Goal: Information Seeking & Learning: Learn about a topic

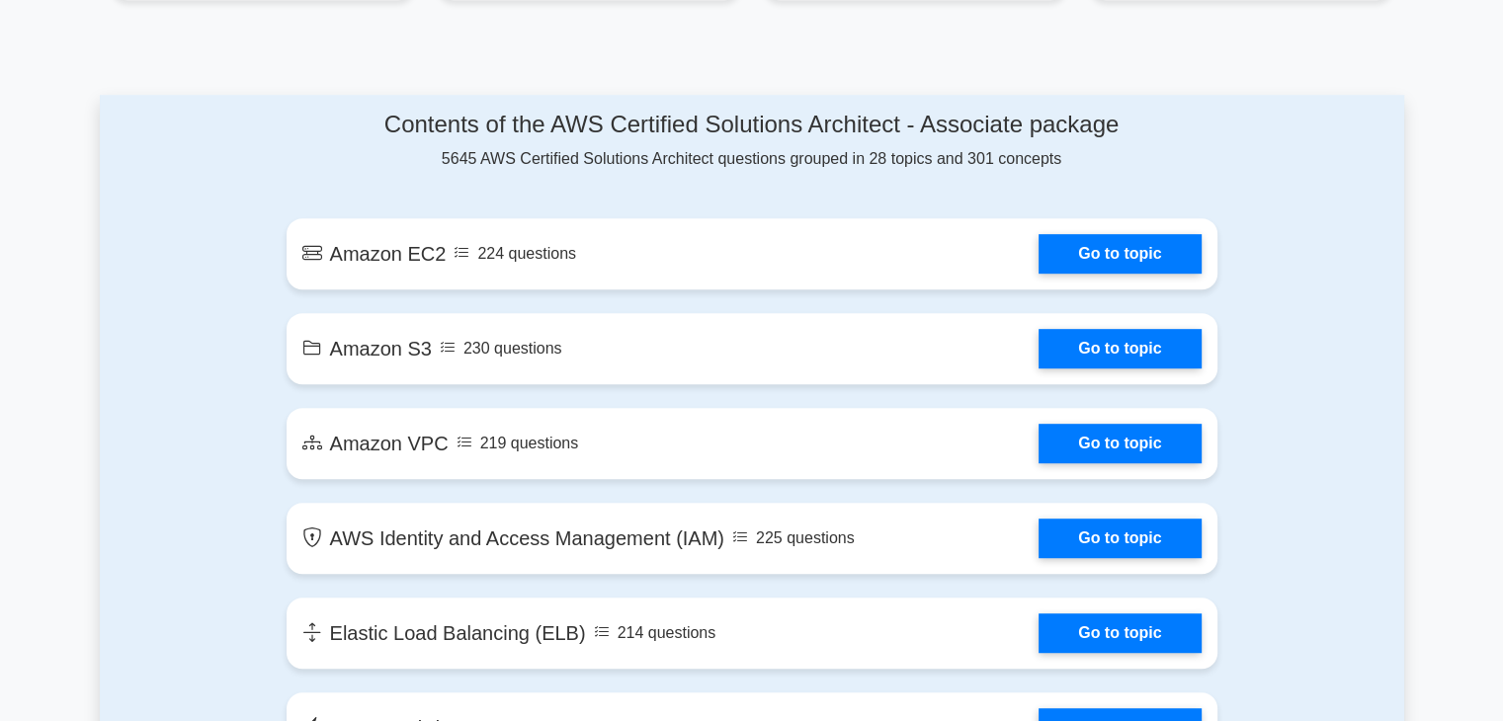
scroll to position [1000, 0]
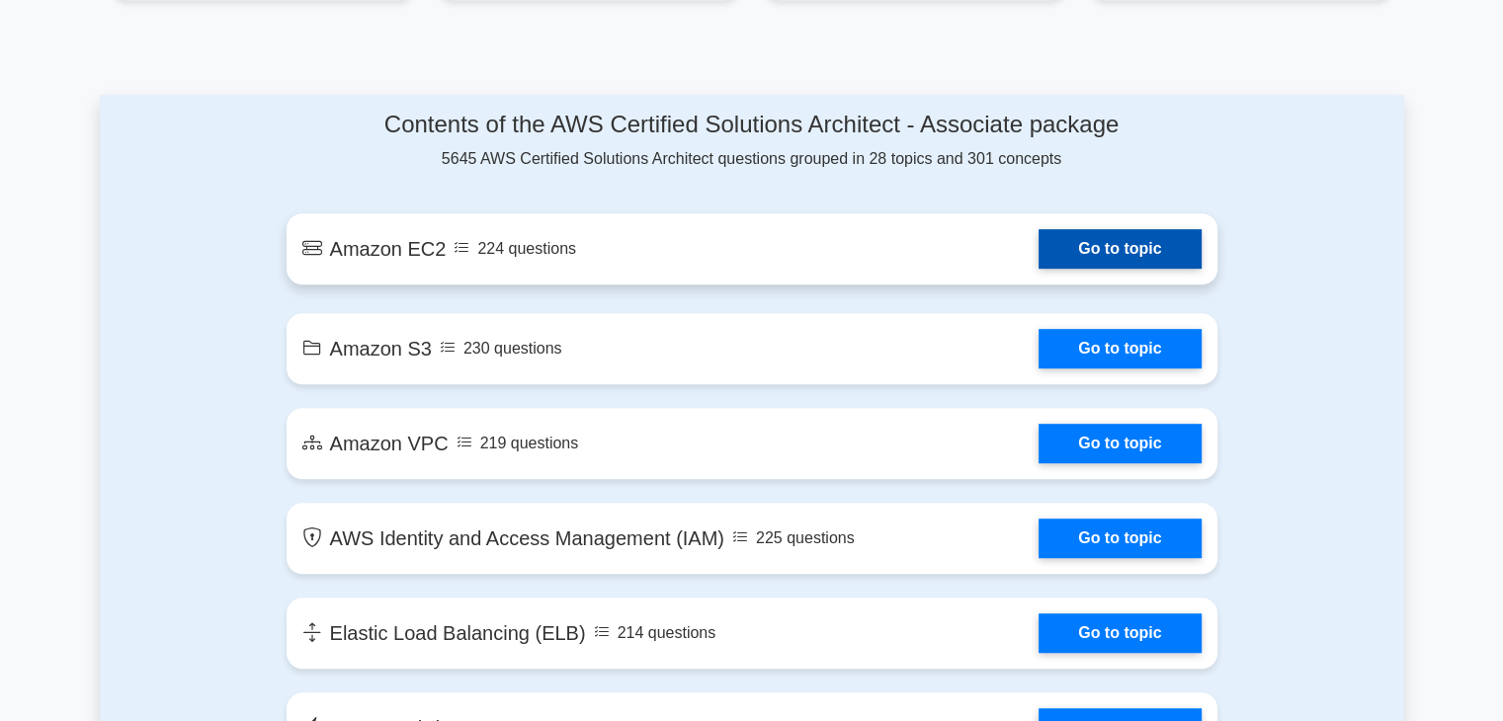
click at [1039, 246] on link "Go to topic" at bounding box center [1120, 249] width 162 height 40
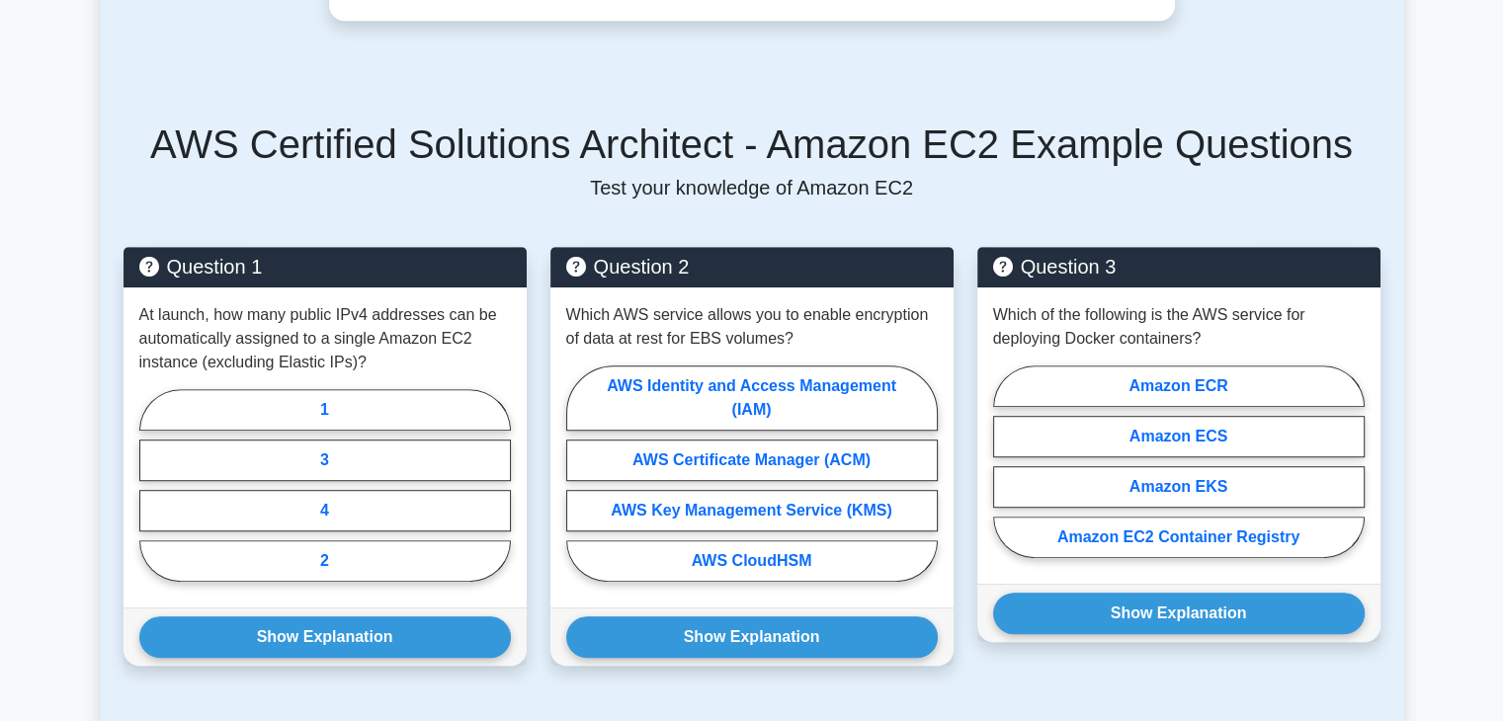
scroll to position [1077, 0]
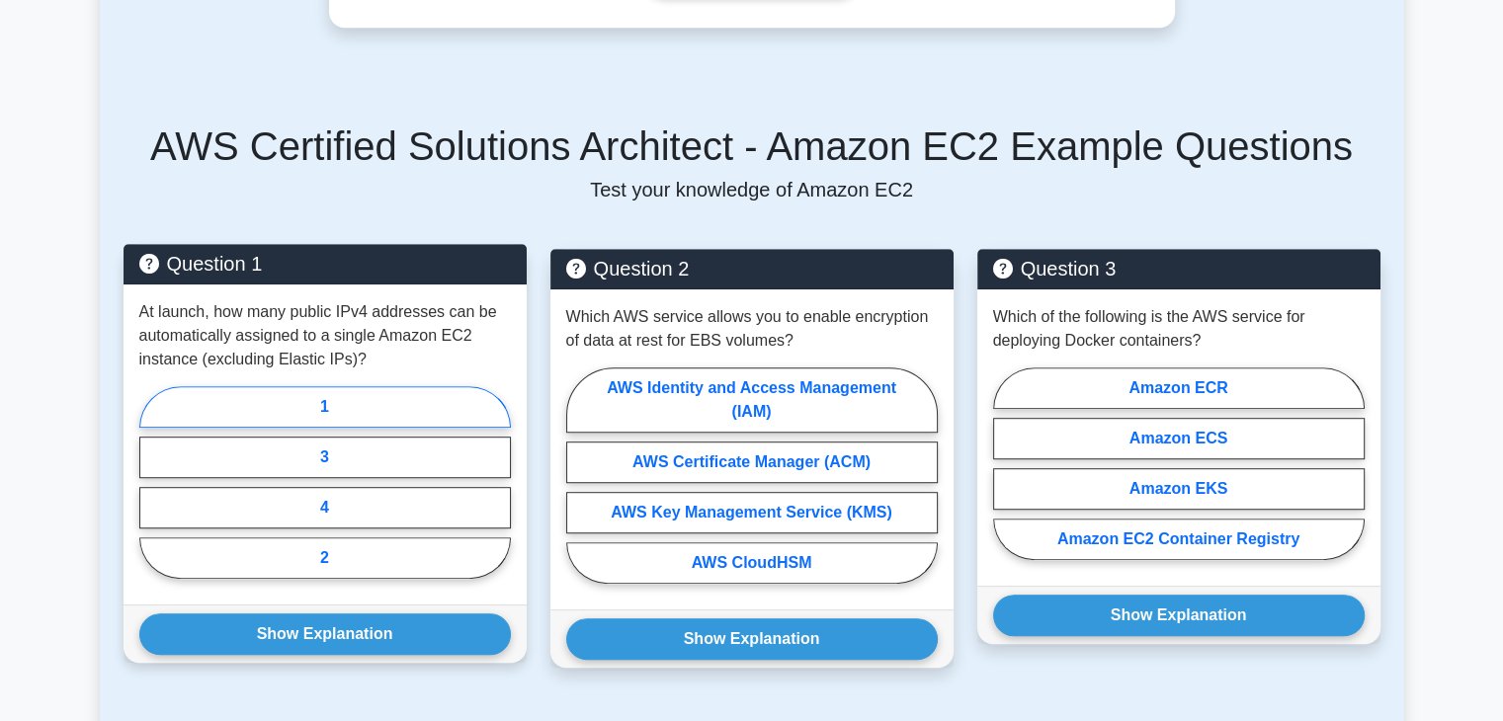
click at [372, 401] on label "1" at bounding box center [325, 407] width 372 height 42
click at [152, 482] on input "1" at bounding box center [145, 488] width 13 height 13
radio input "true"
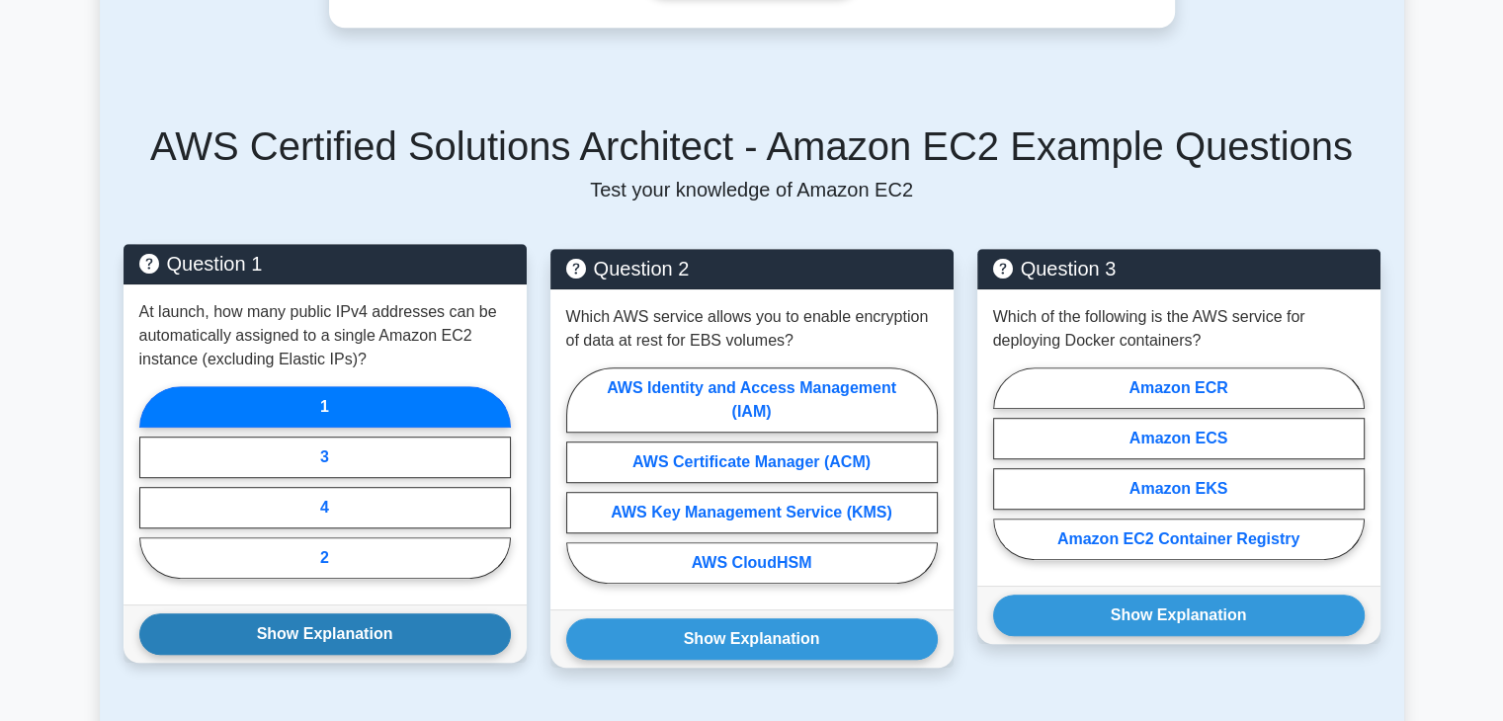
click at [342, 635] on button "Show Explanation" at bounding box center [325, 635] width 372 height 42
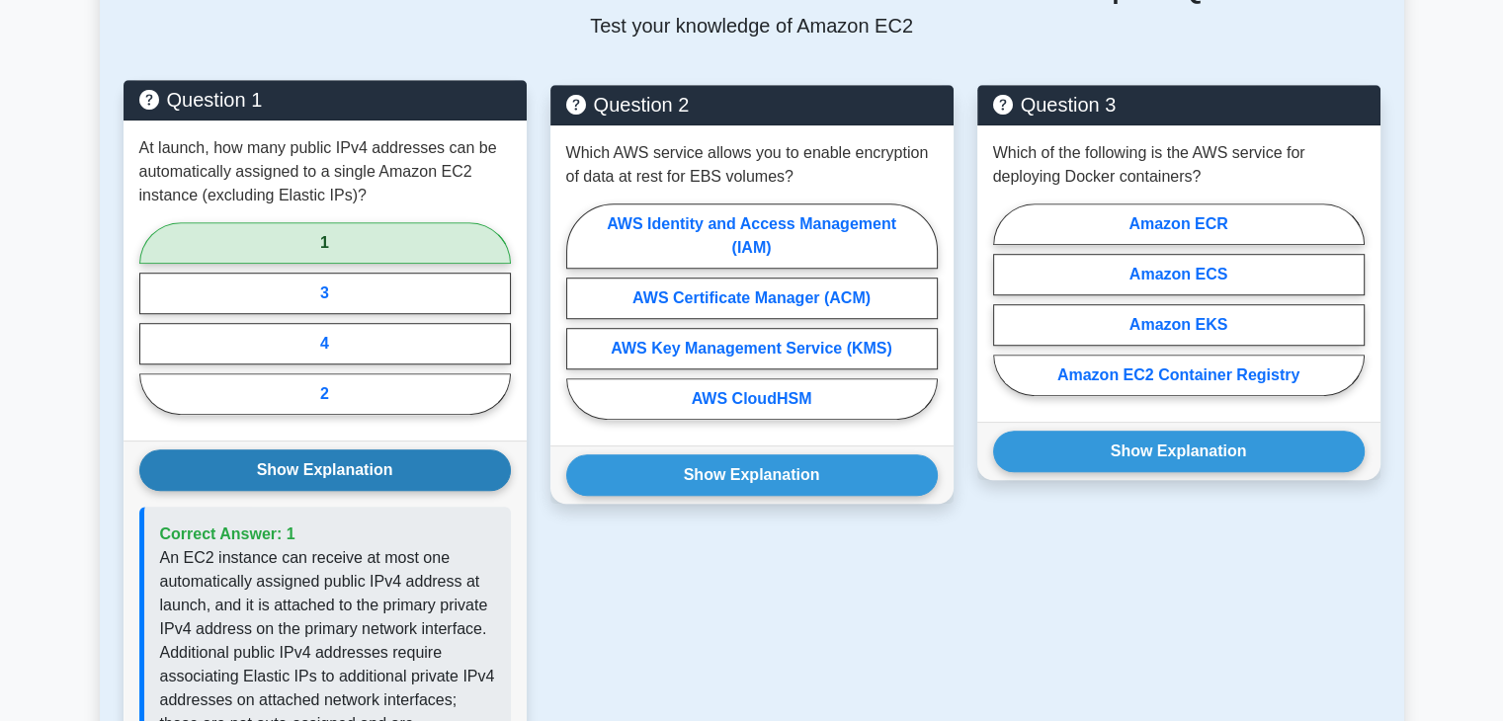
scroll to position [1236, 0]
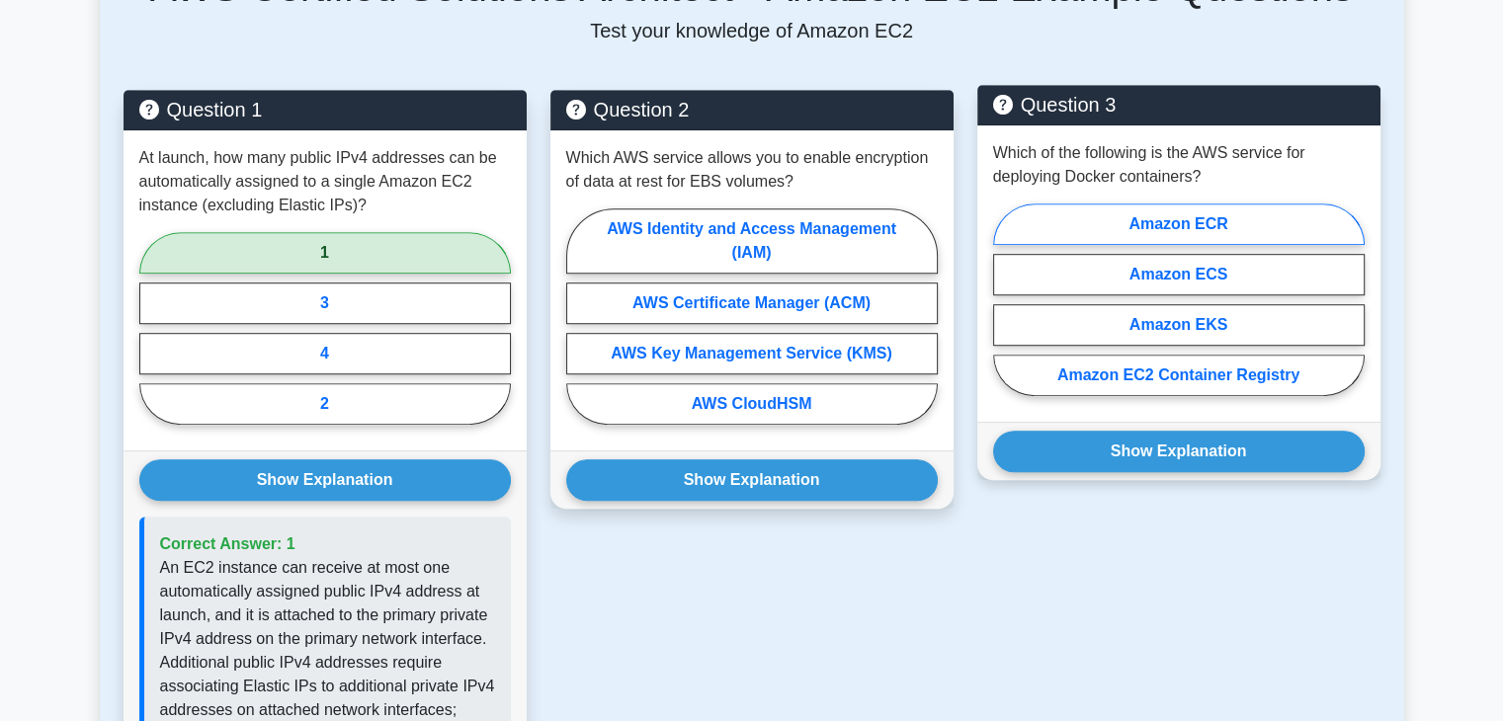
click at [1124, 218] on label "Amazon ECR" at bounding box center [1179, 225] width 372 height 42
click at [1006, 299] on input "Amazon ECR" at bounding box center [999, 305] width 13 height 13
radio input "true"
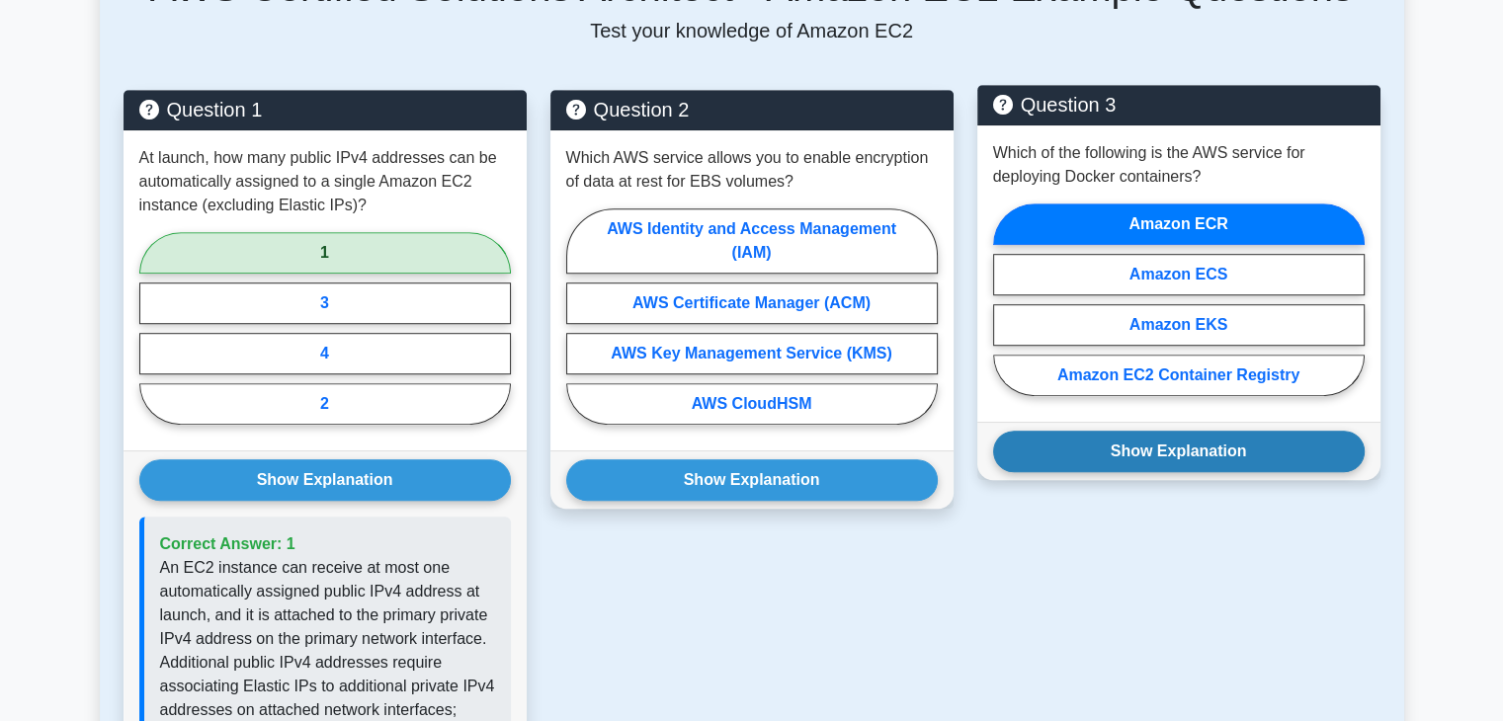
click at [1146, 443] on button "Show Explanation" at bounding box center [1179, 452] width 372 height 42
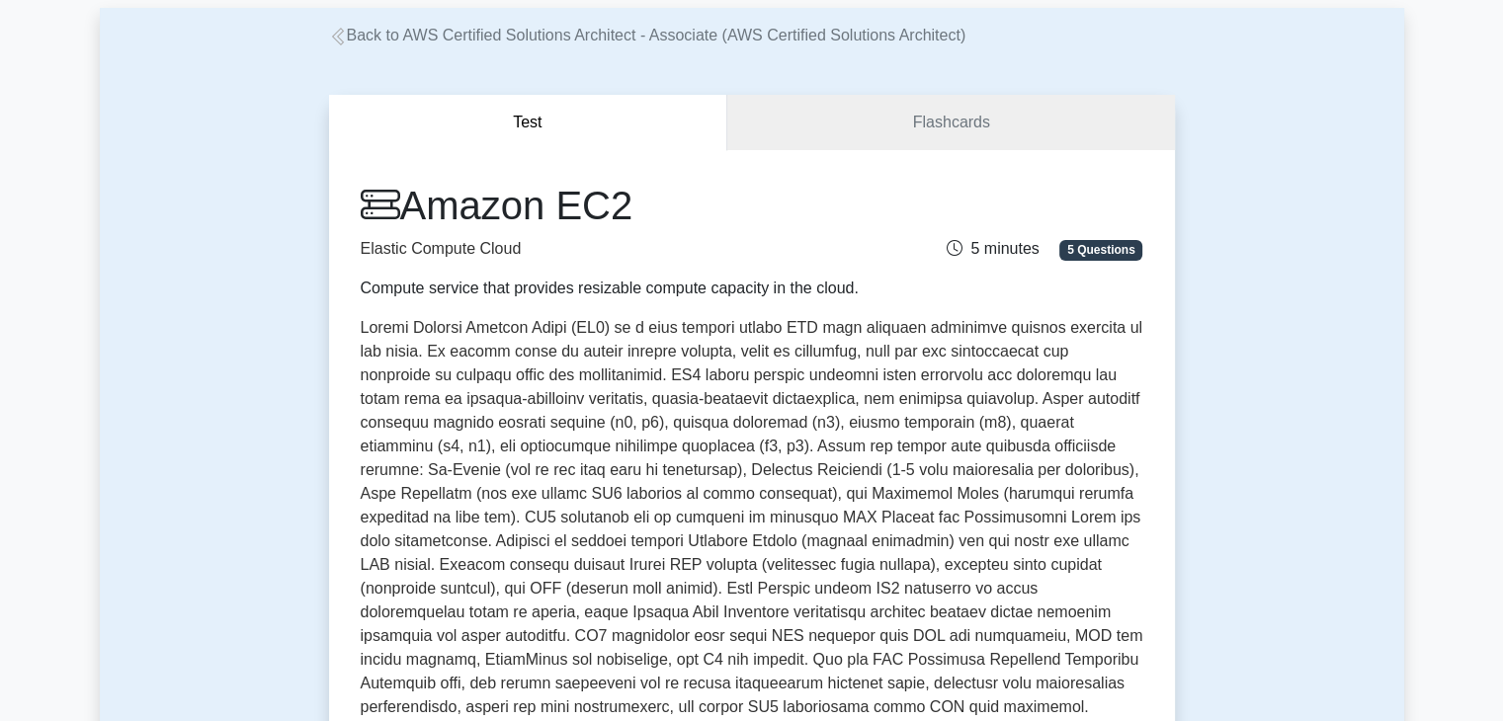
scroll to position [103, 0]
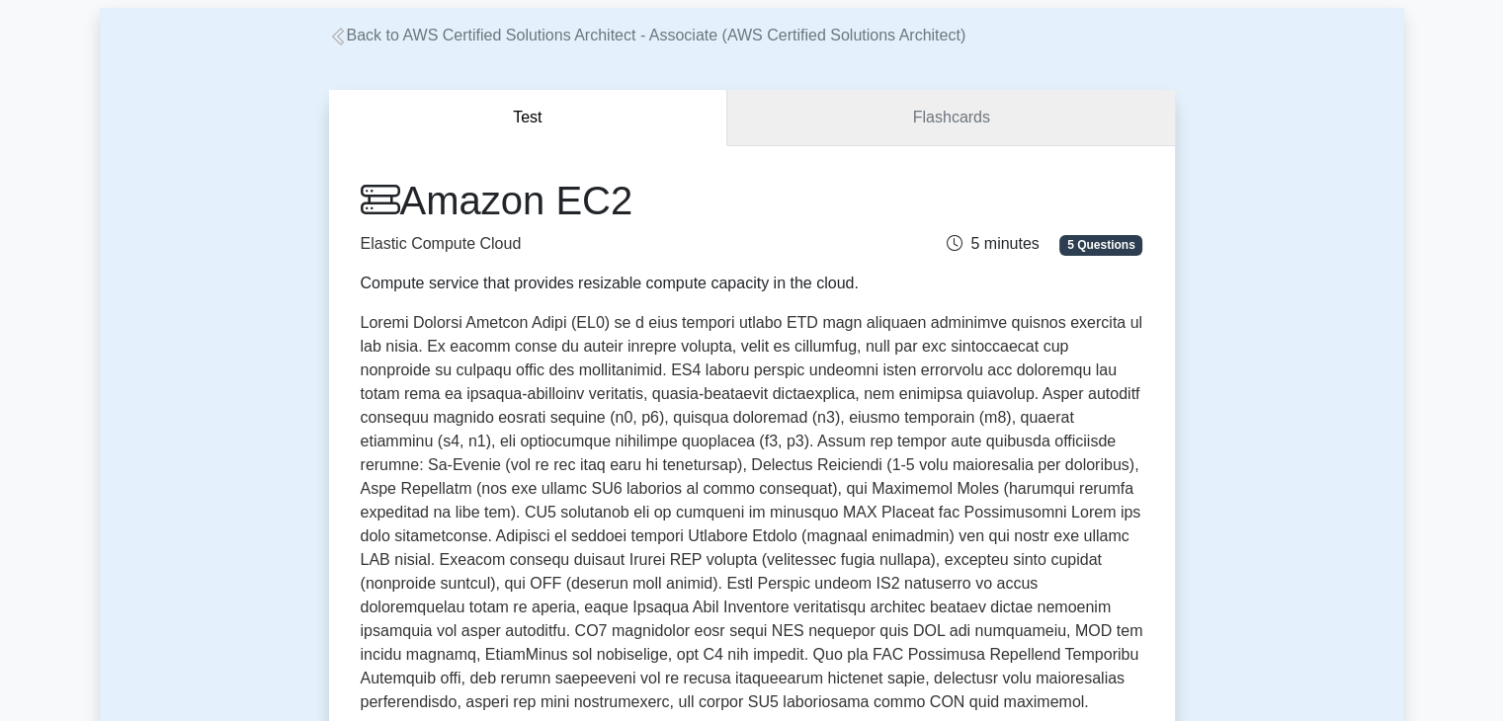
click at [981, 120] on link "Flashcards" at bounding box center [950, 118] width 447 height 56
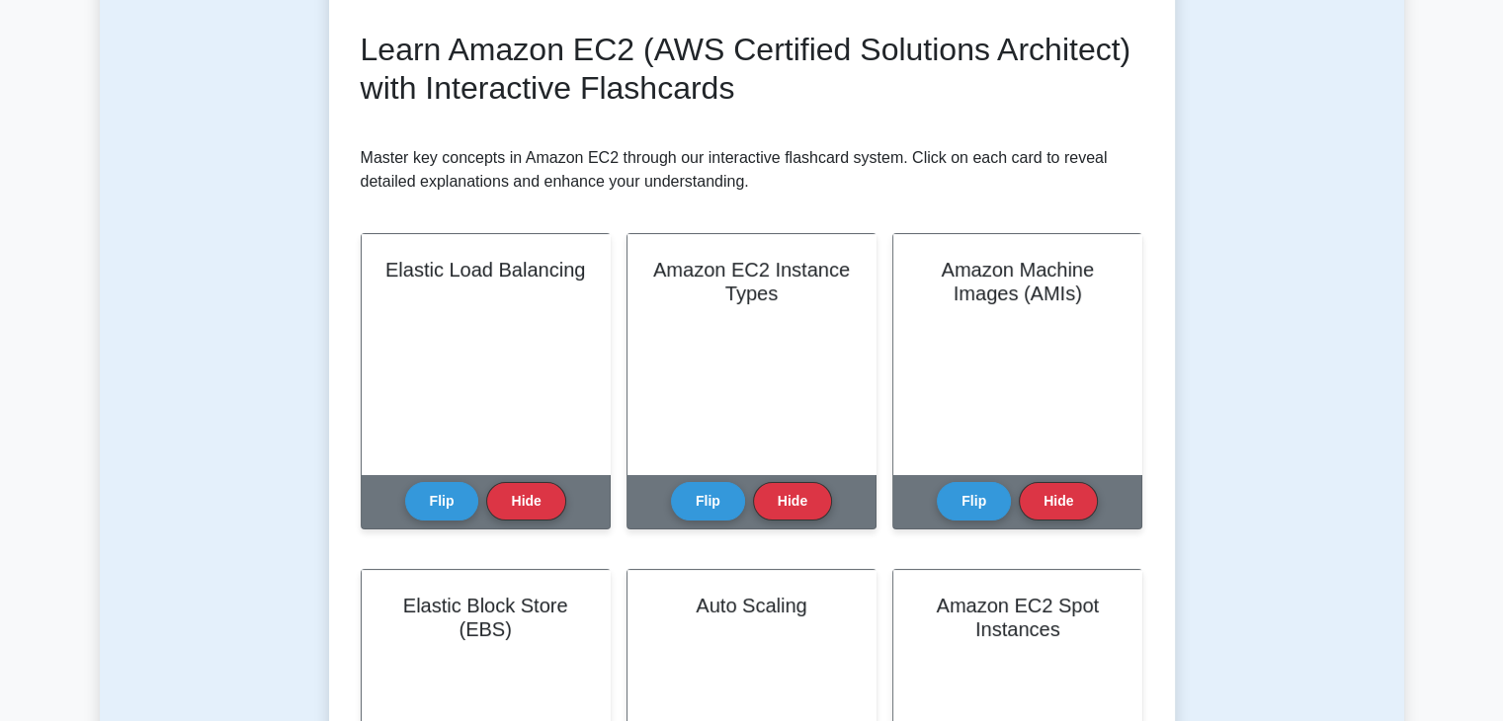
scroll to position [261, 0]
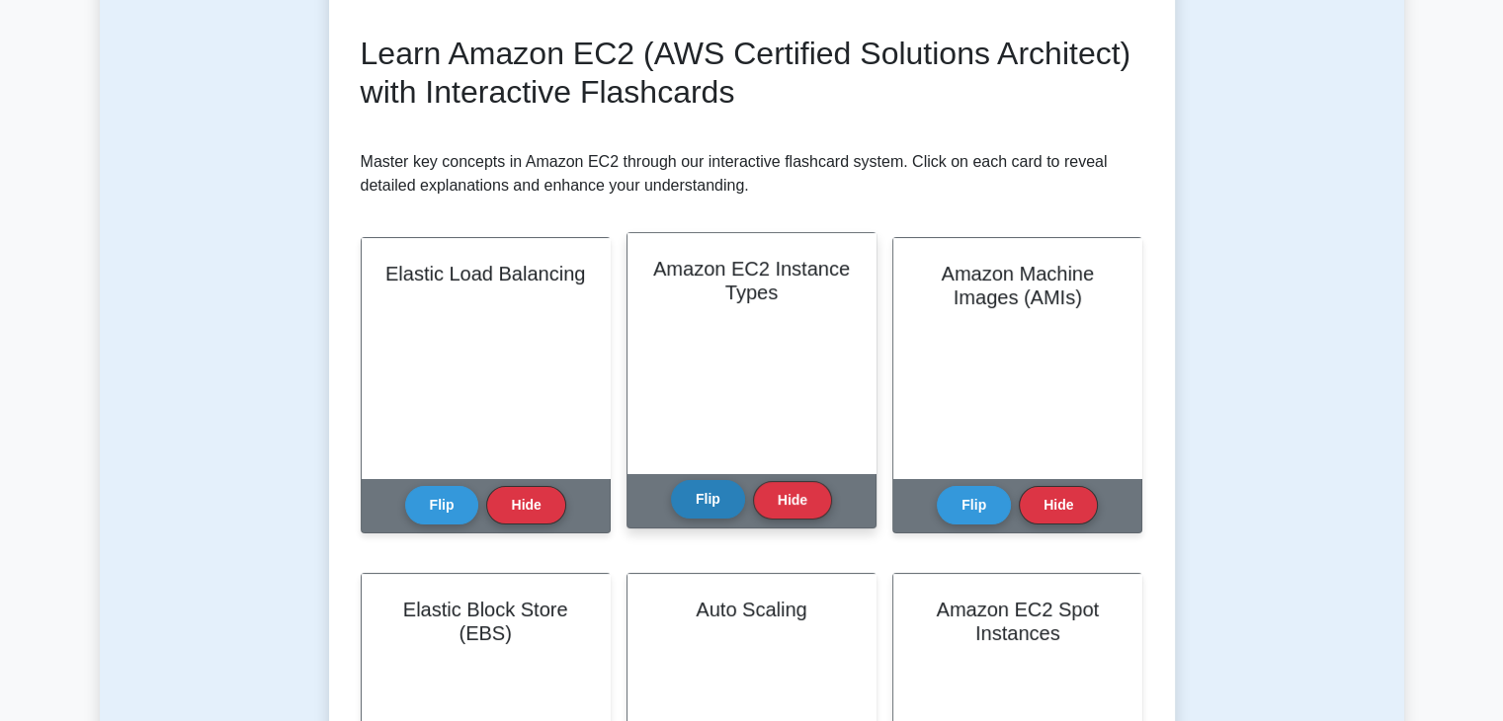
click at [722, 499] on button "Flip" at bounding box center [708, 499] width 74 height 39
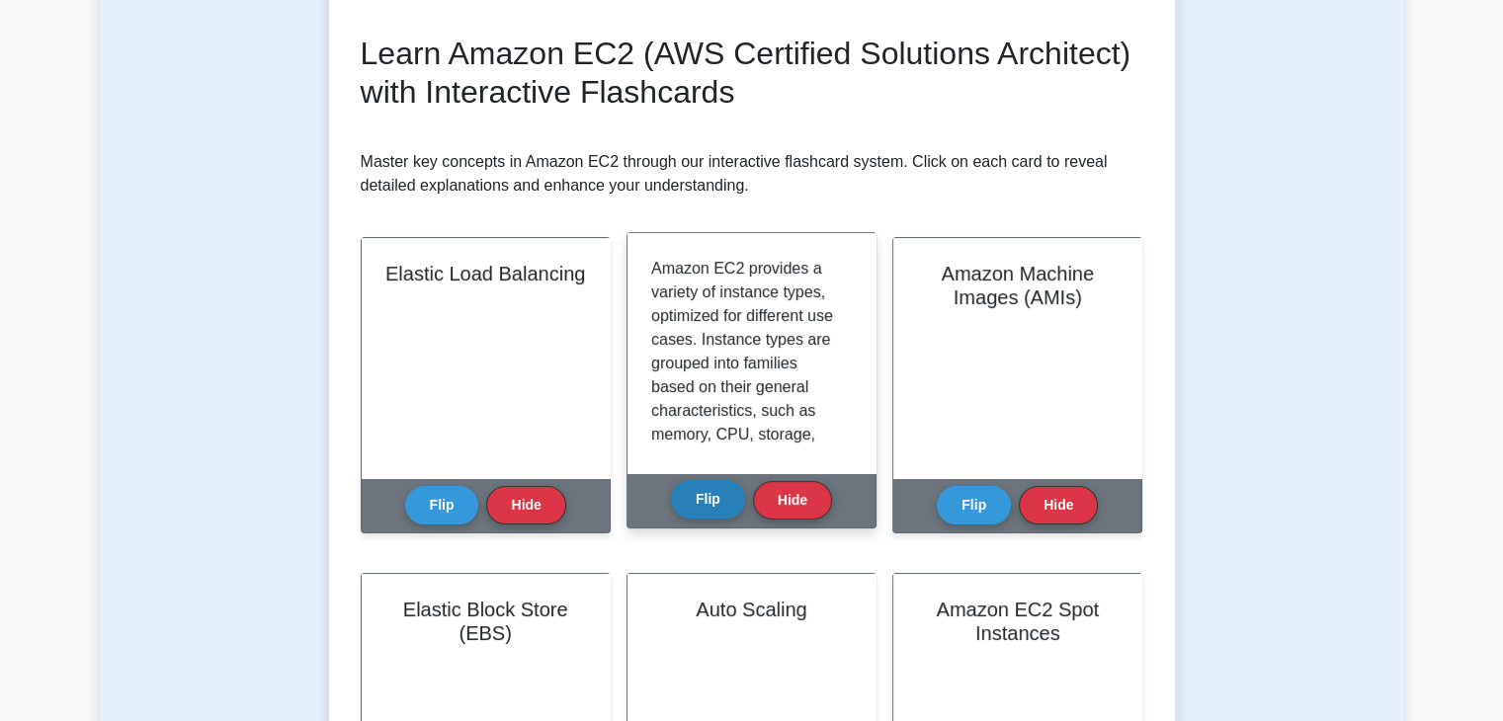
click at [722, 499] on button "Flip" at bounding box center [708, 499] width 74 height 39
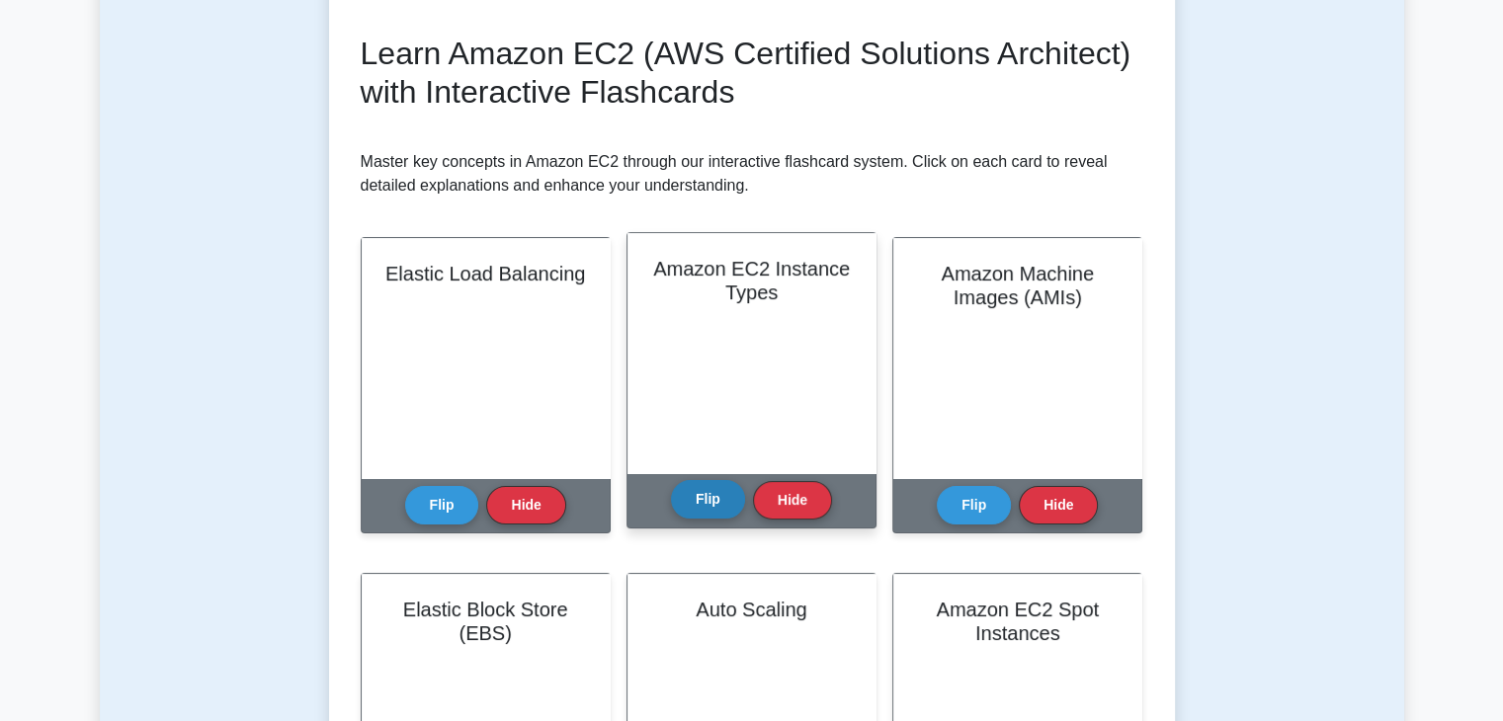
click at [722, 499] on button "Flip" at bounding box center [708, 499] width 74 height 39
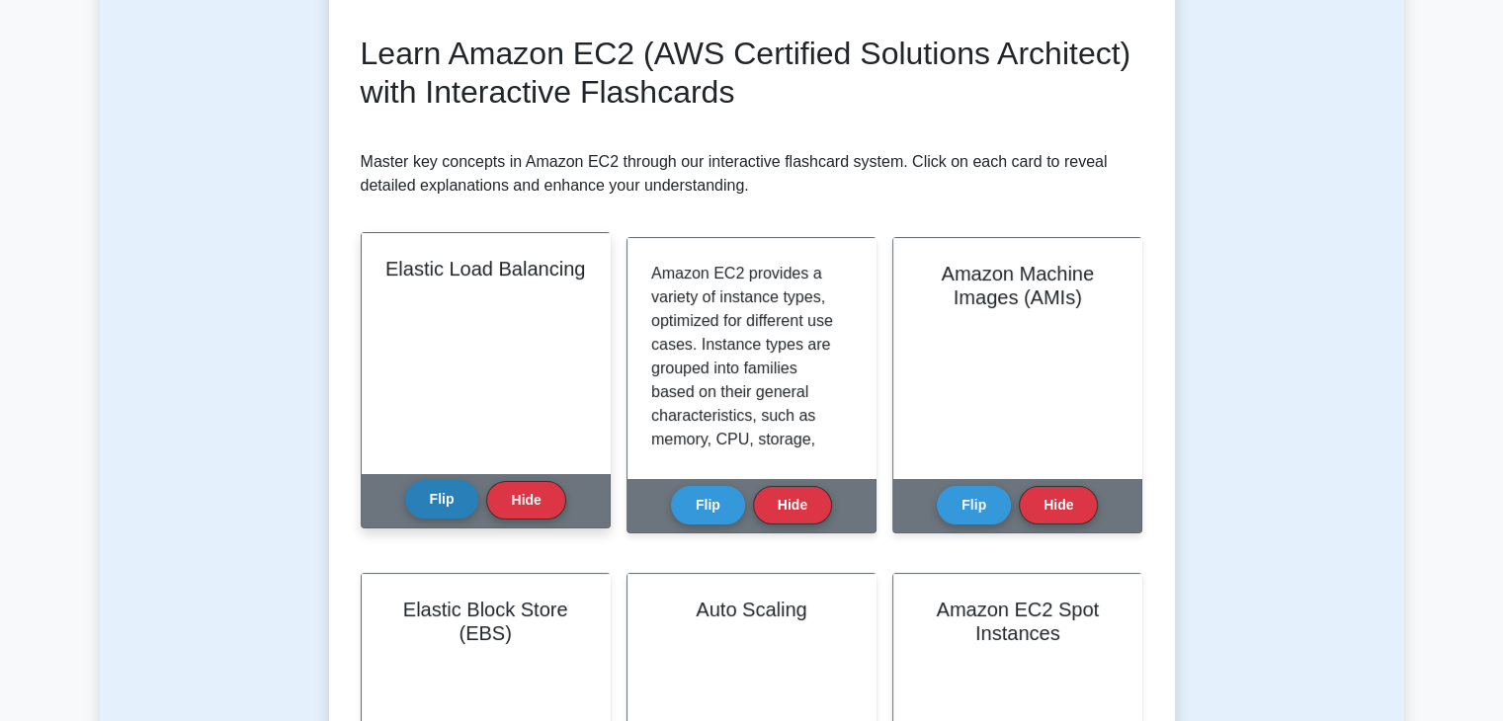
click at [439, 494] on button "Flip" at bounding box center [442, 499] width 74 height 39
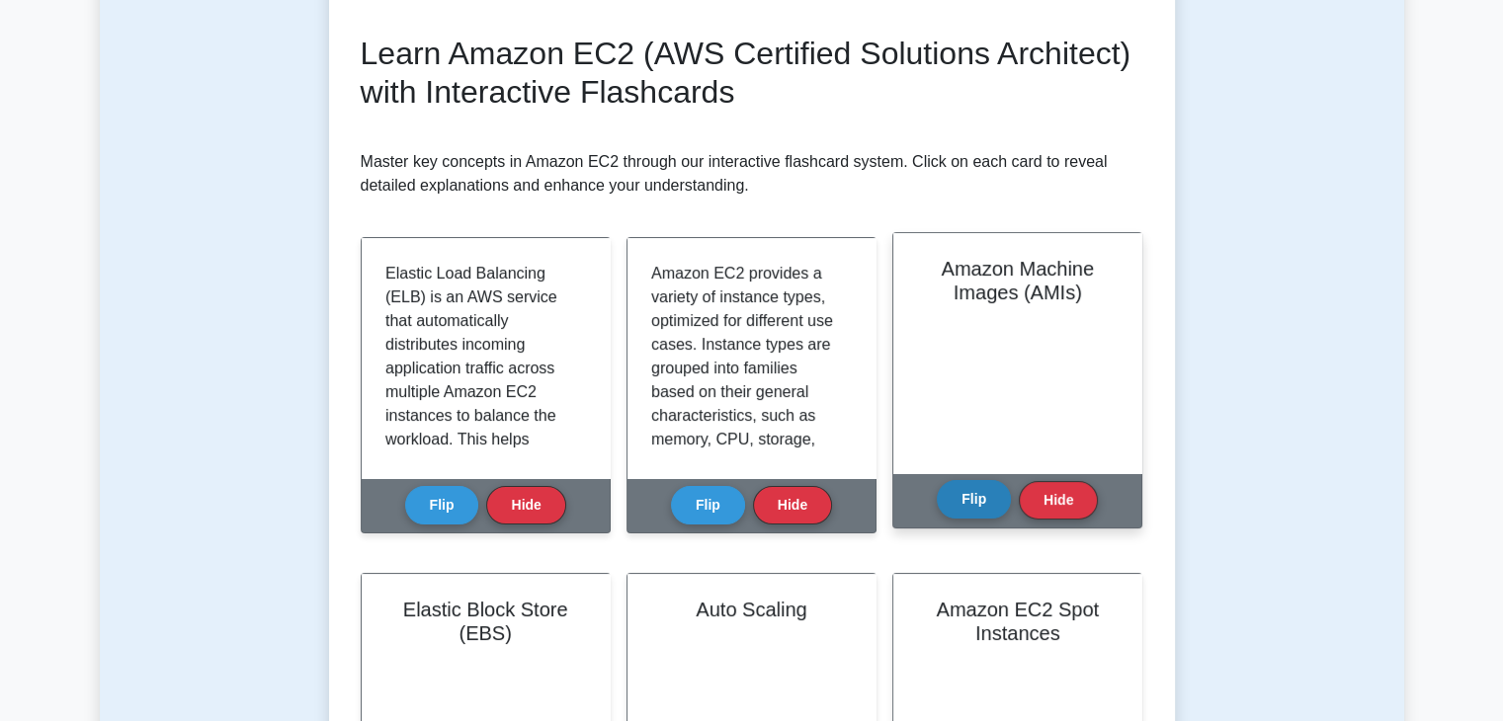
click at [984, 492] on button "Flip" at bounding box center [974, 499] width 74 height 39
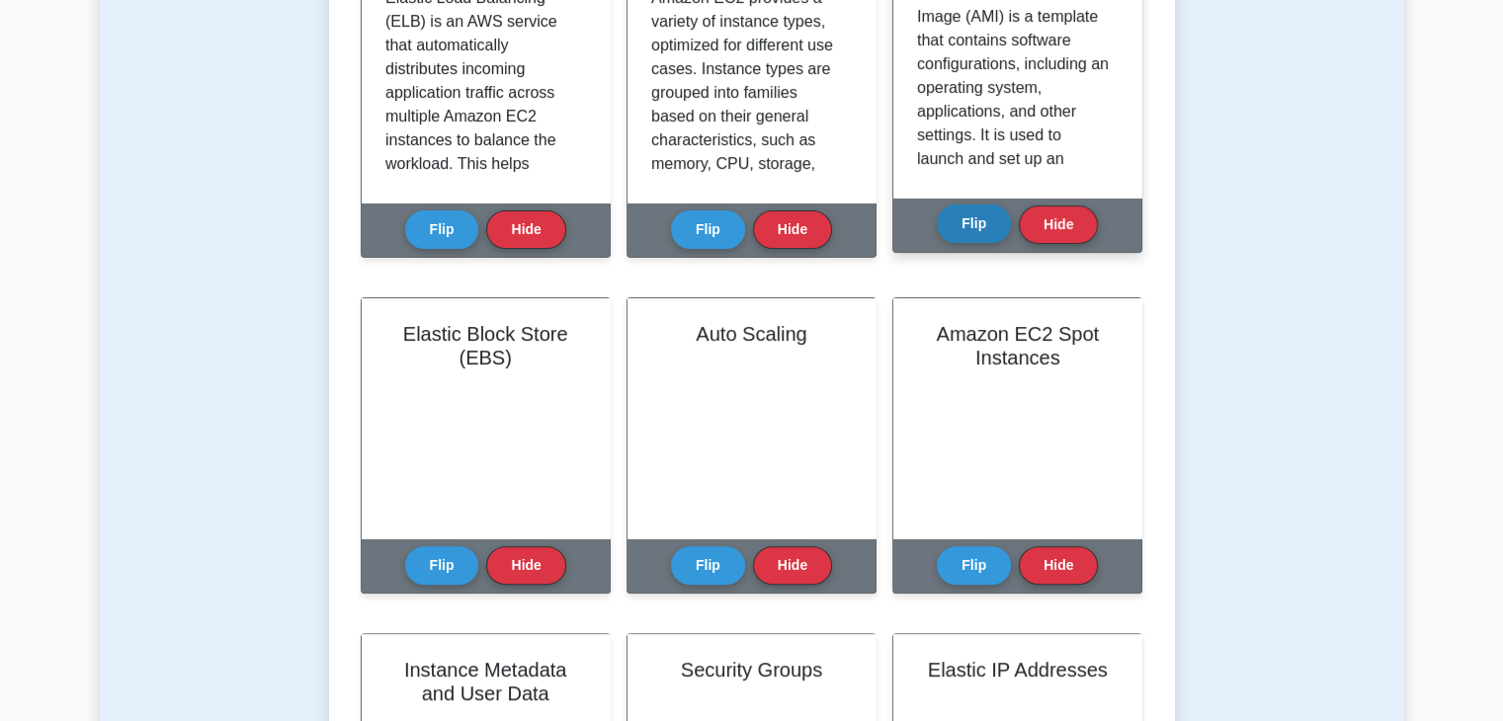
scroll to position [538, 0]
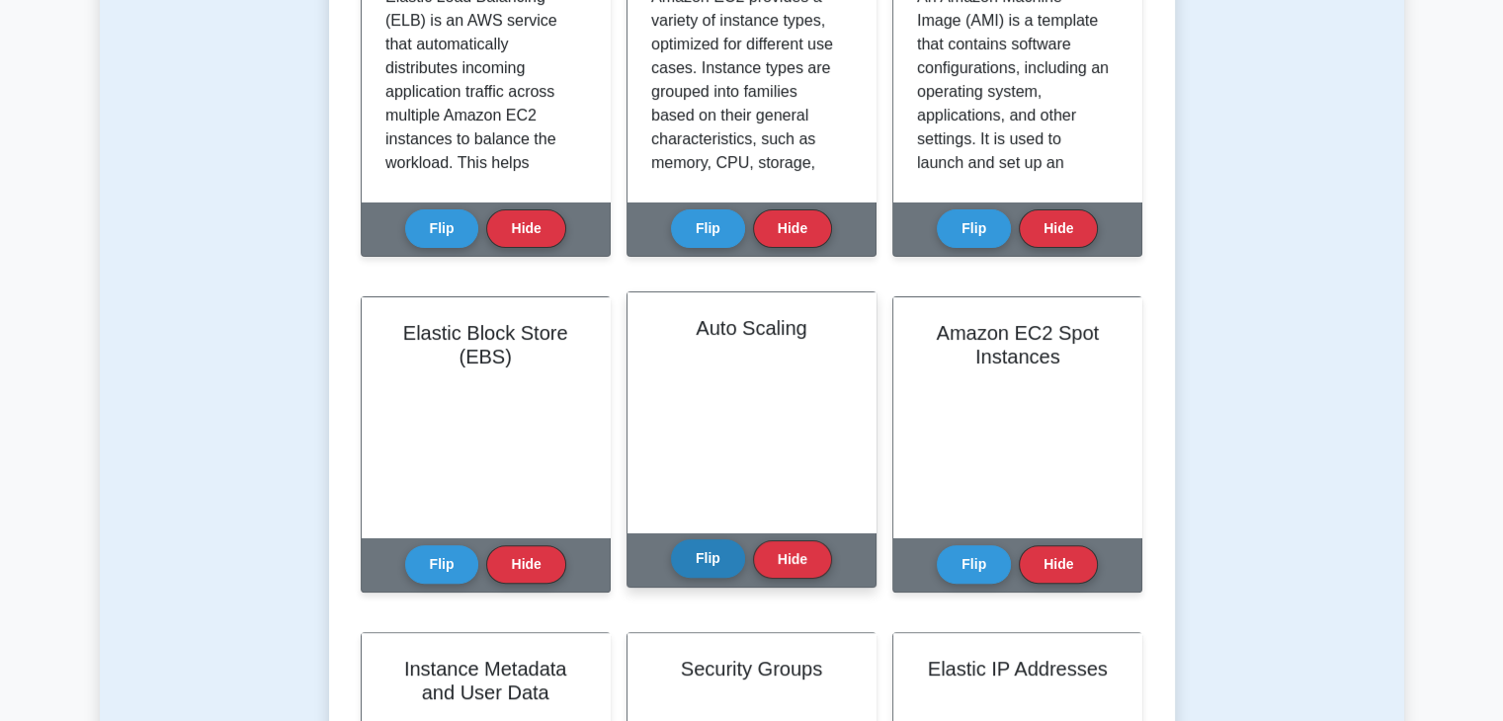
click at [709, 557] on button "Flip" at bounding box center [708, 559] width 74 height 39
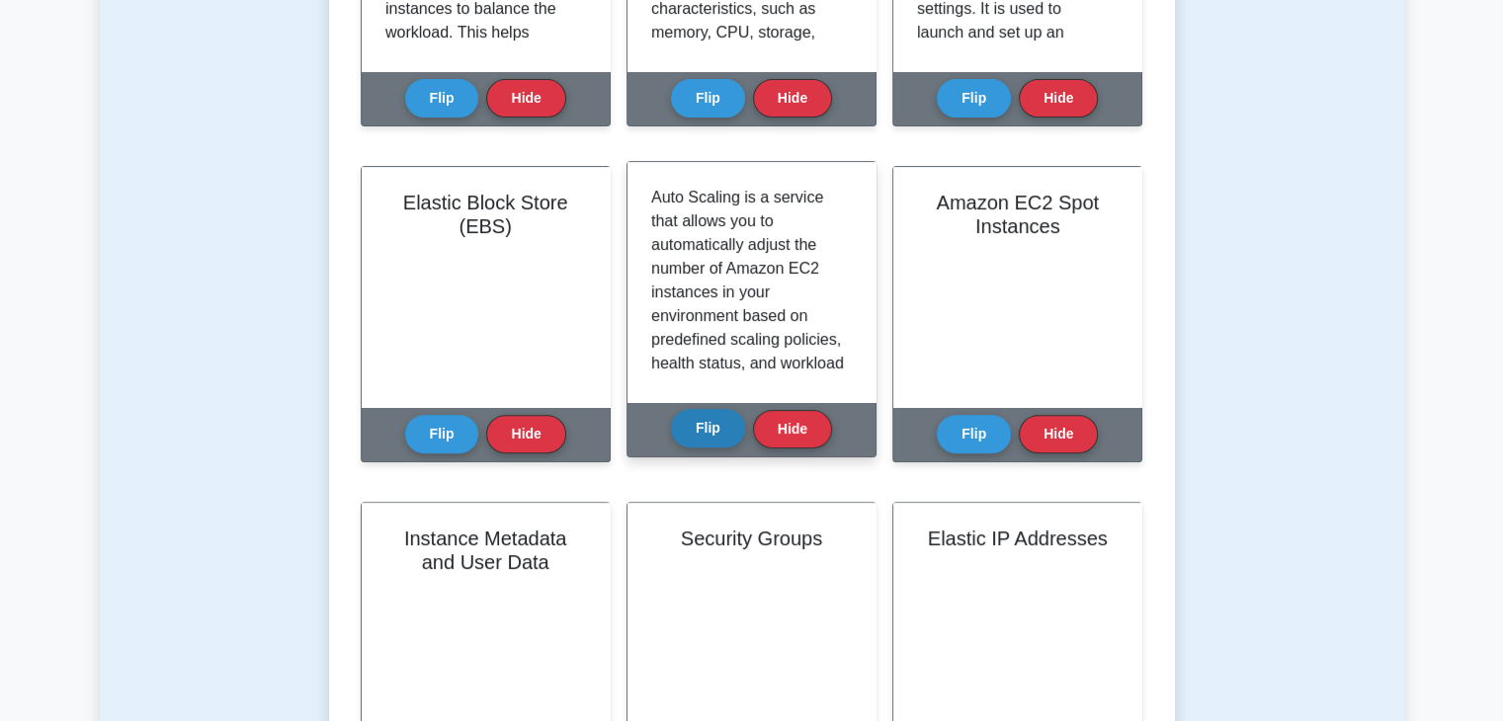
scroll to position [671, 0]
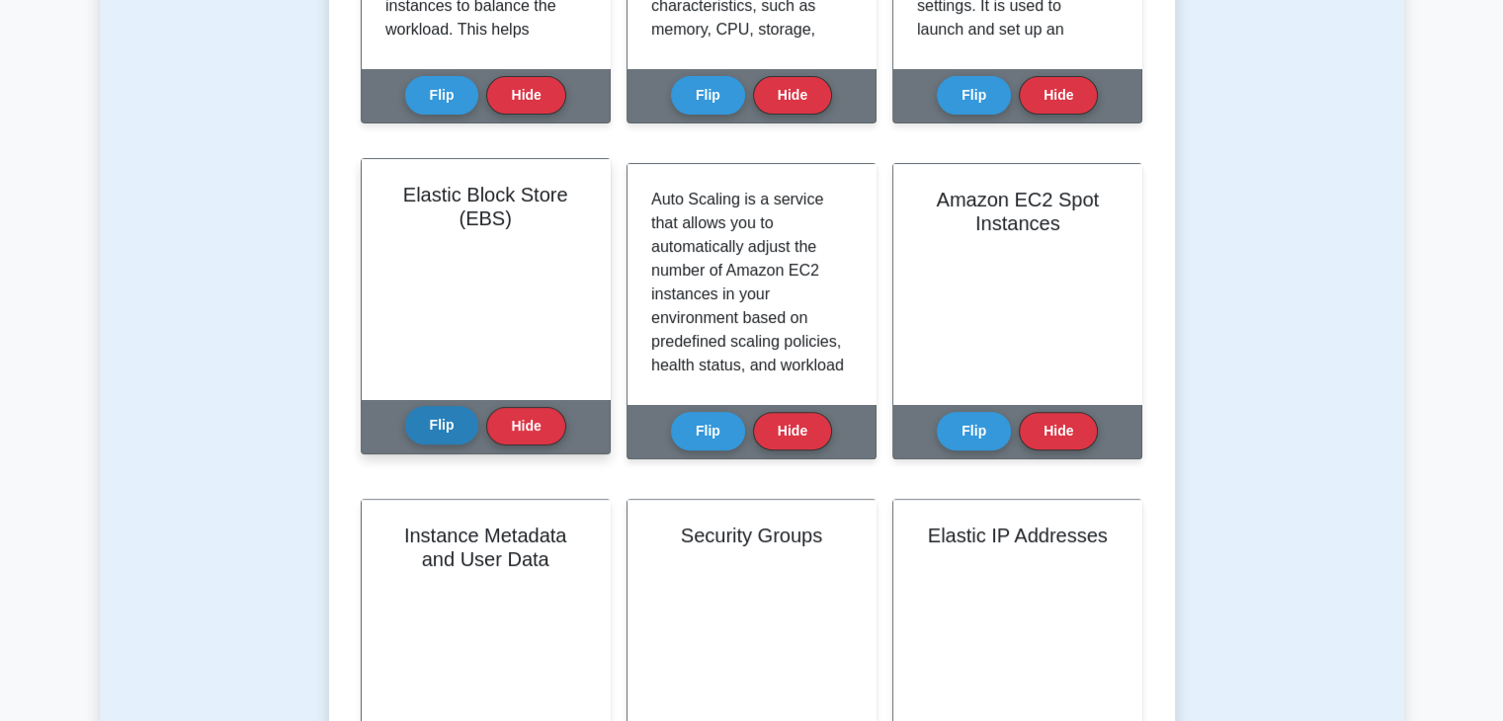
click at [425, 431] on button "Flip" at bounding box center [442, 425] width 74 height 39
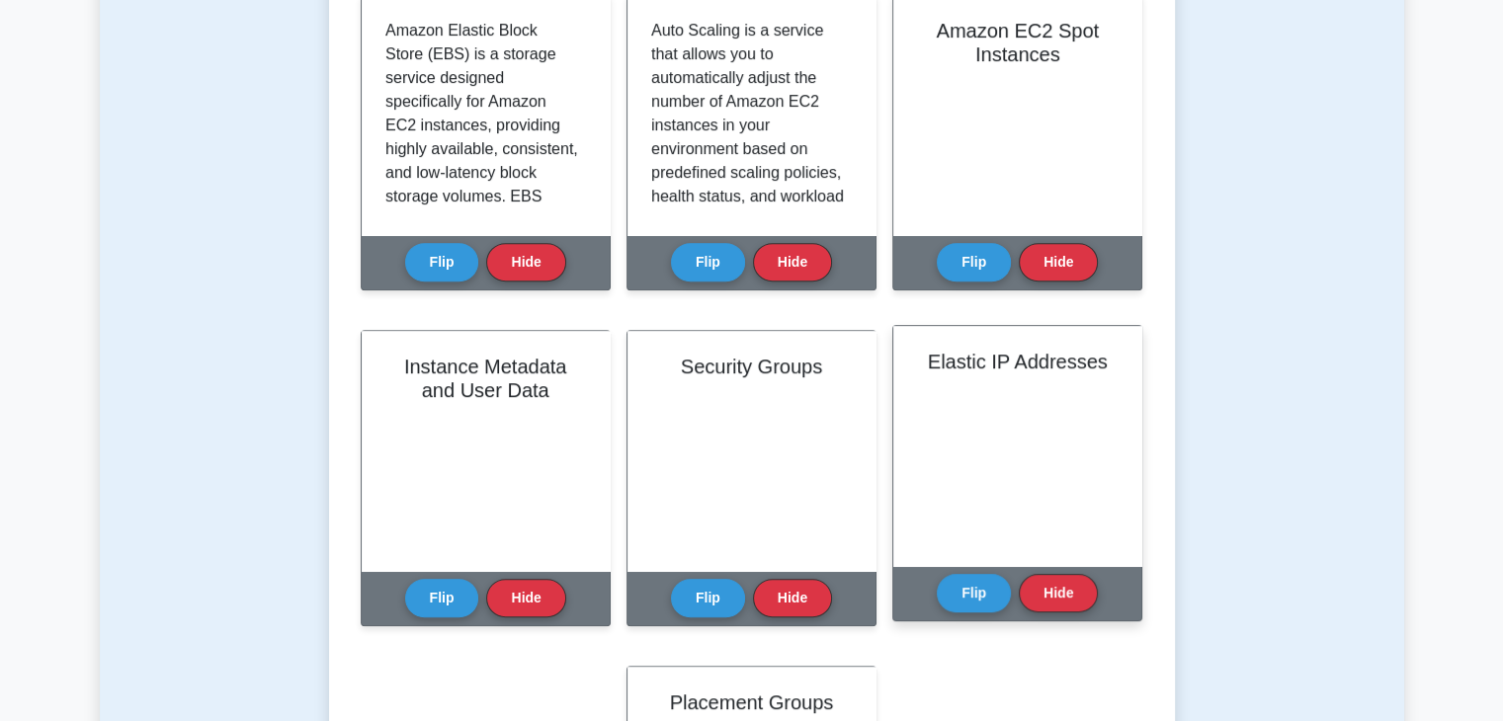
scroll to position [853, 0]
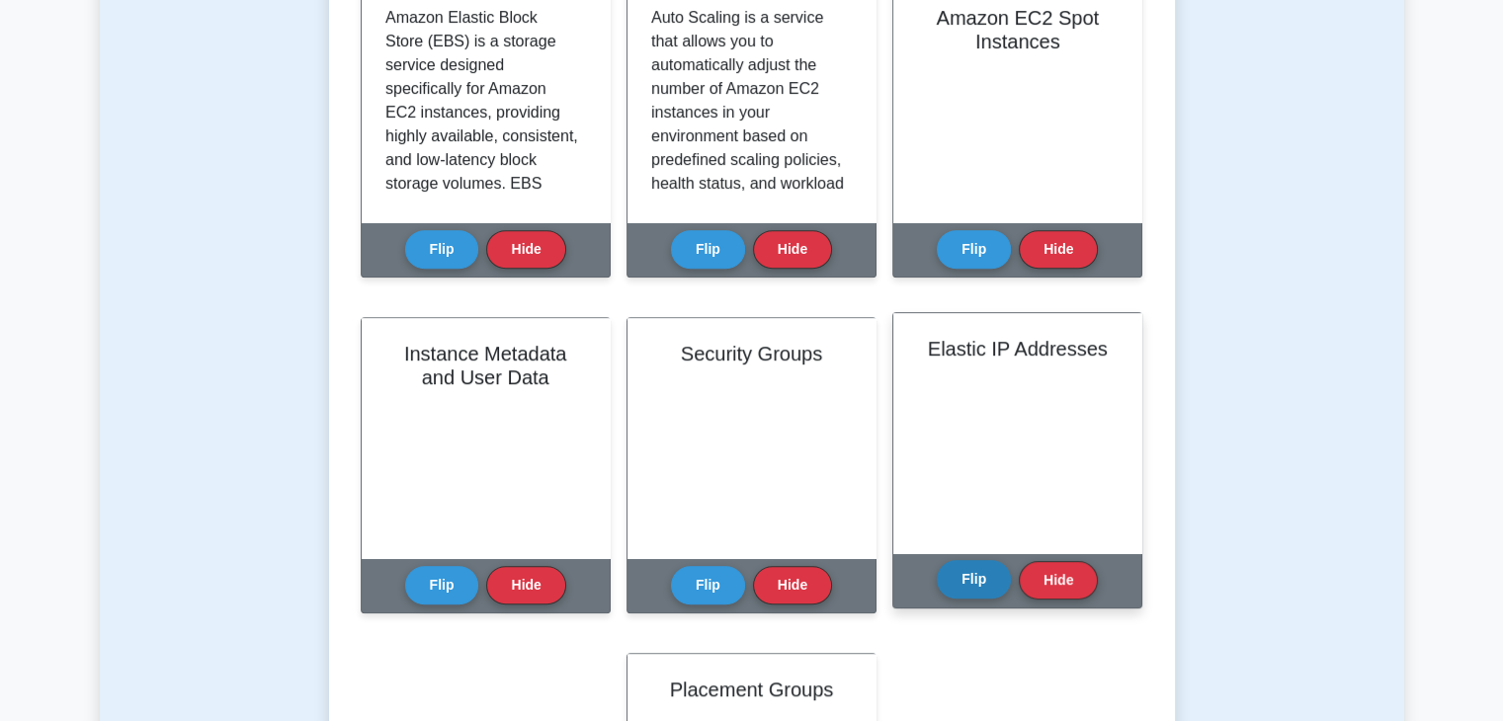
click at [980, 577] on button "Flip" at bounding box center [974, 579] width 74 height 39
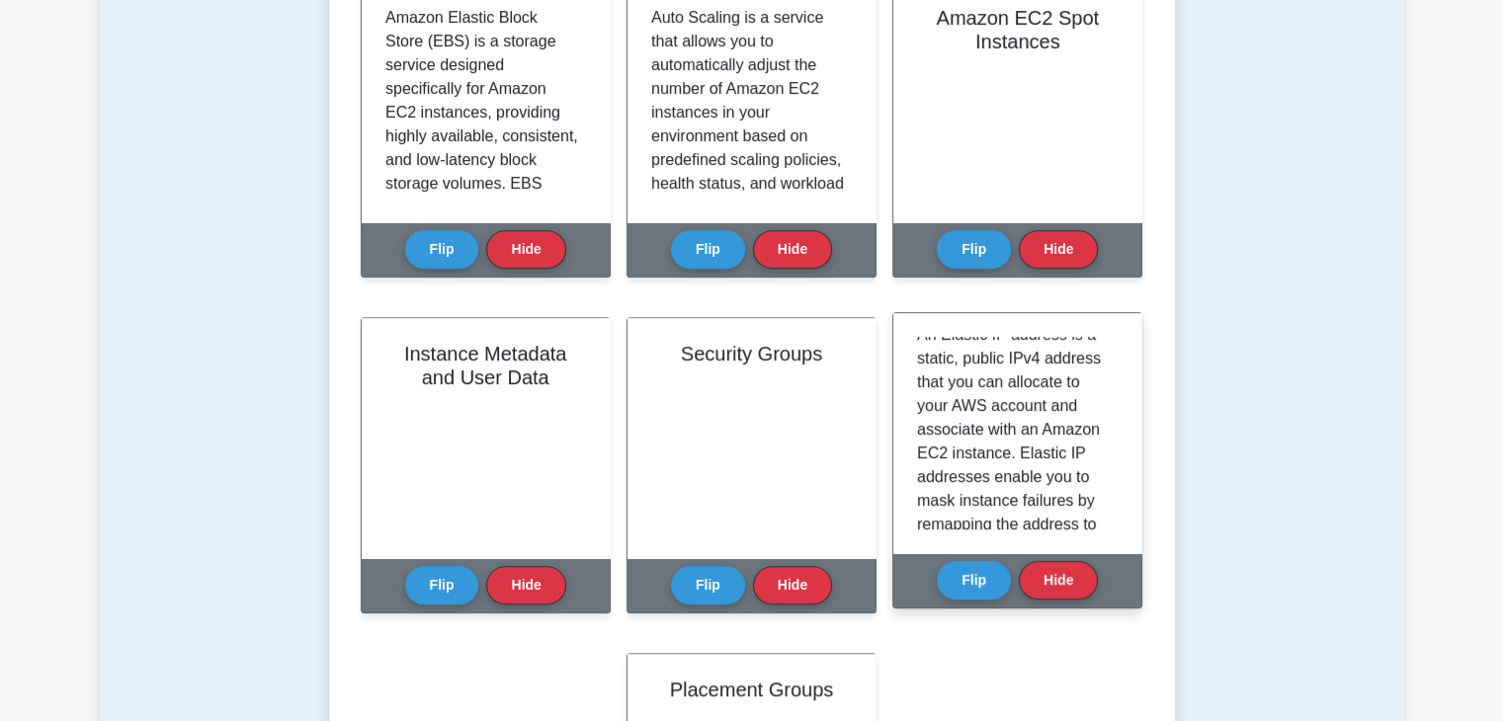
scroll to position [0, 0]
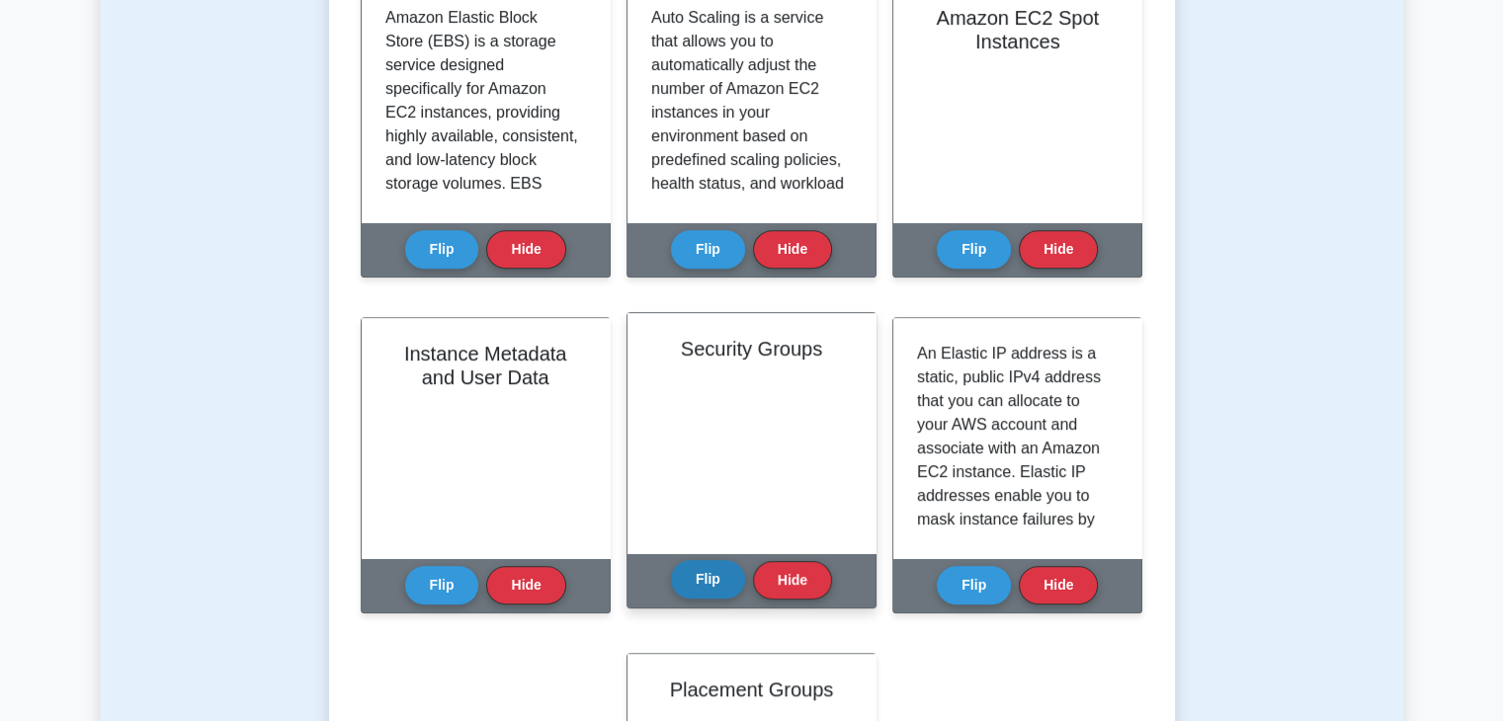
click at [716, 577] on button "Flip" at bounding box center [708, 579] width 74 height 39
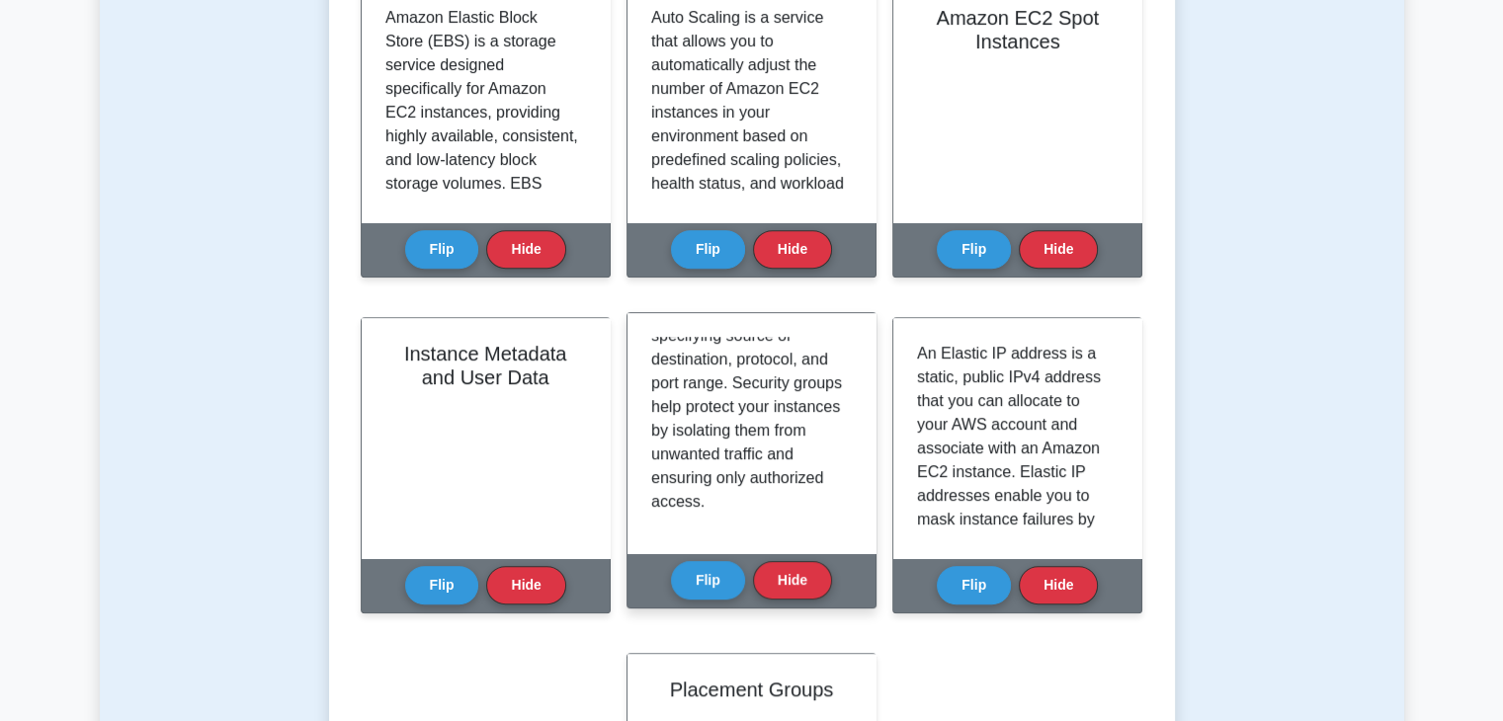
scroll to position [344, 0]
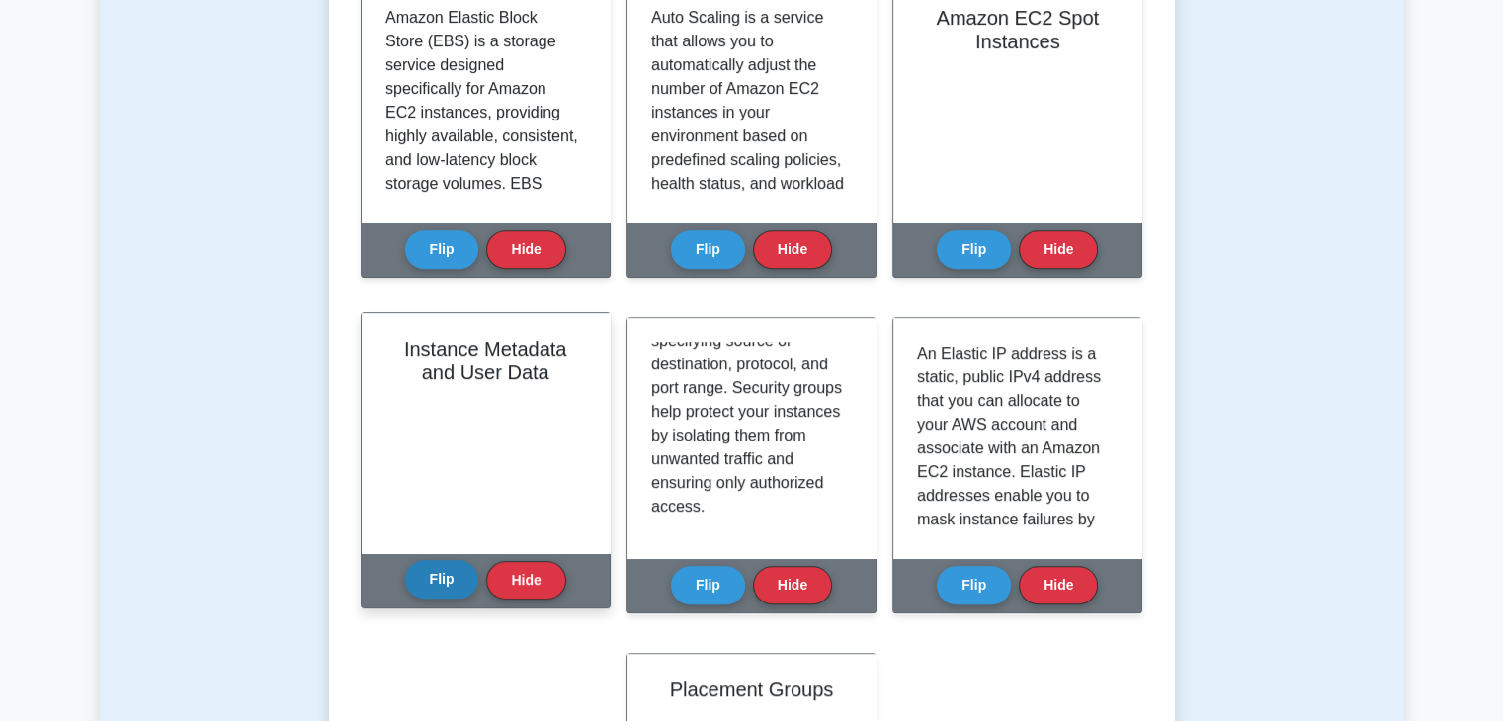
click at [438, 569] on button "Flip" at bounding box center [442, 579] width 74 height 39
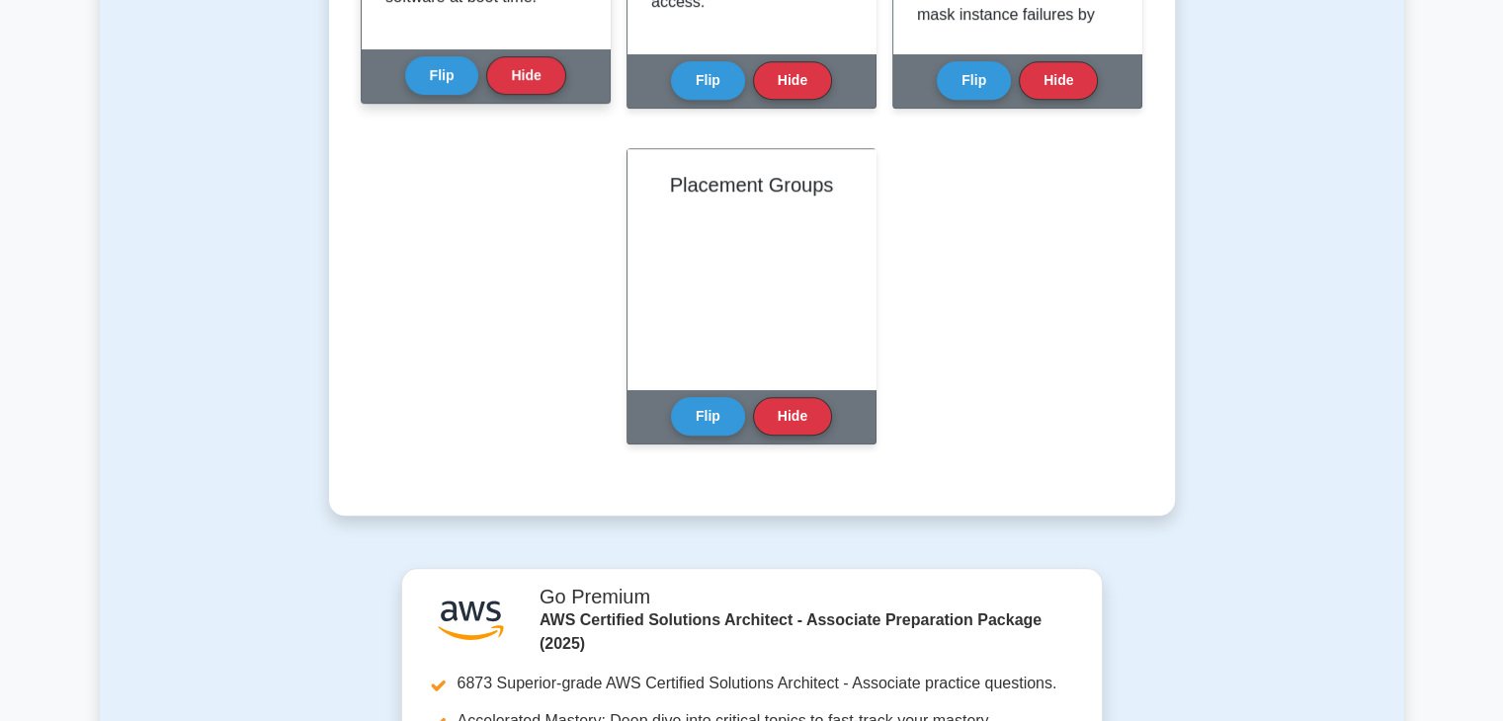
scroll to position [1364, 0]
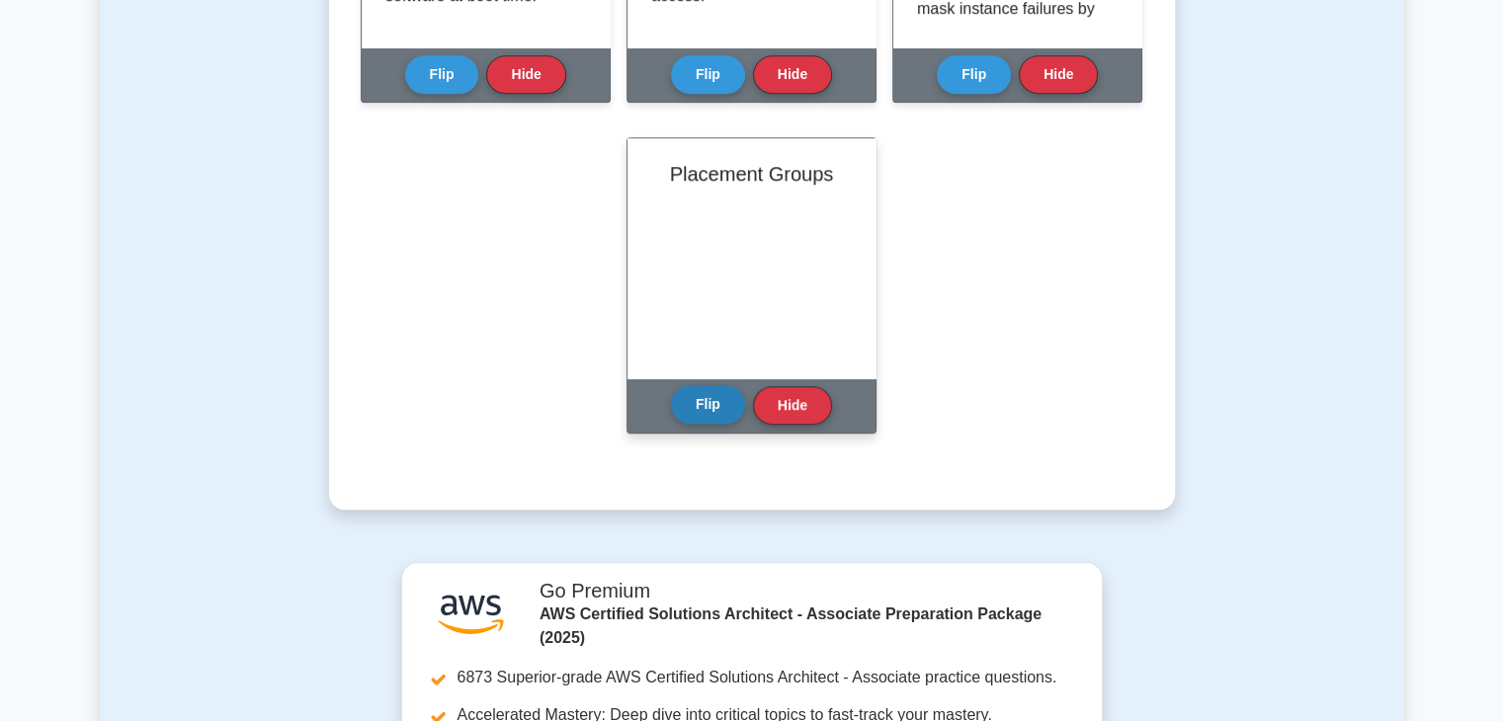
click at [714, 407] on button "Flip" at bounding box center [708, 404] width 74 height 39
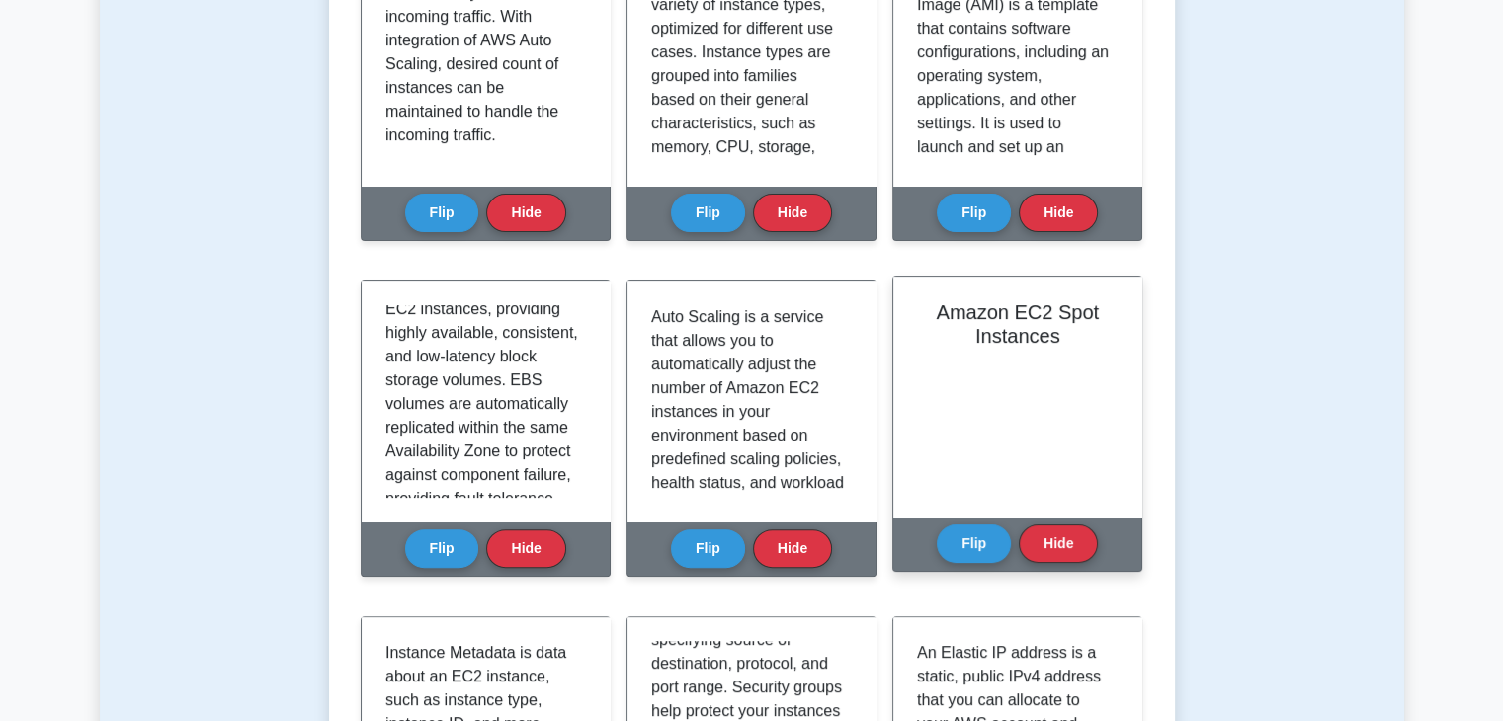
scroll to position [555, 0]
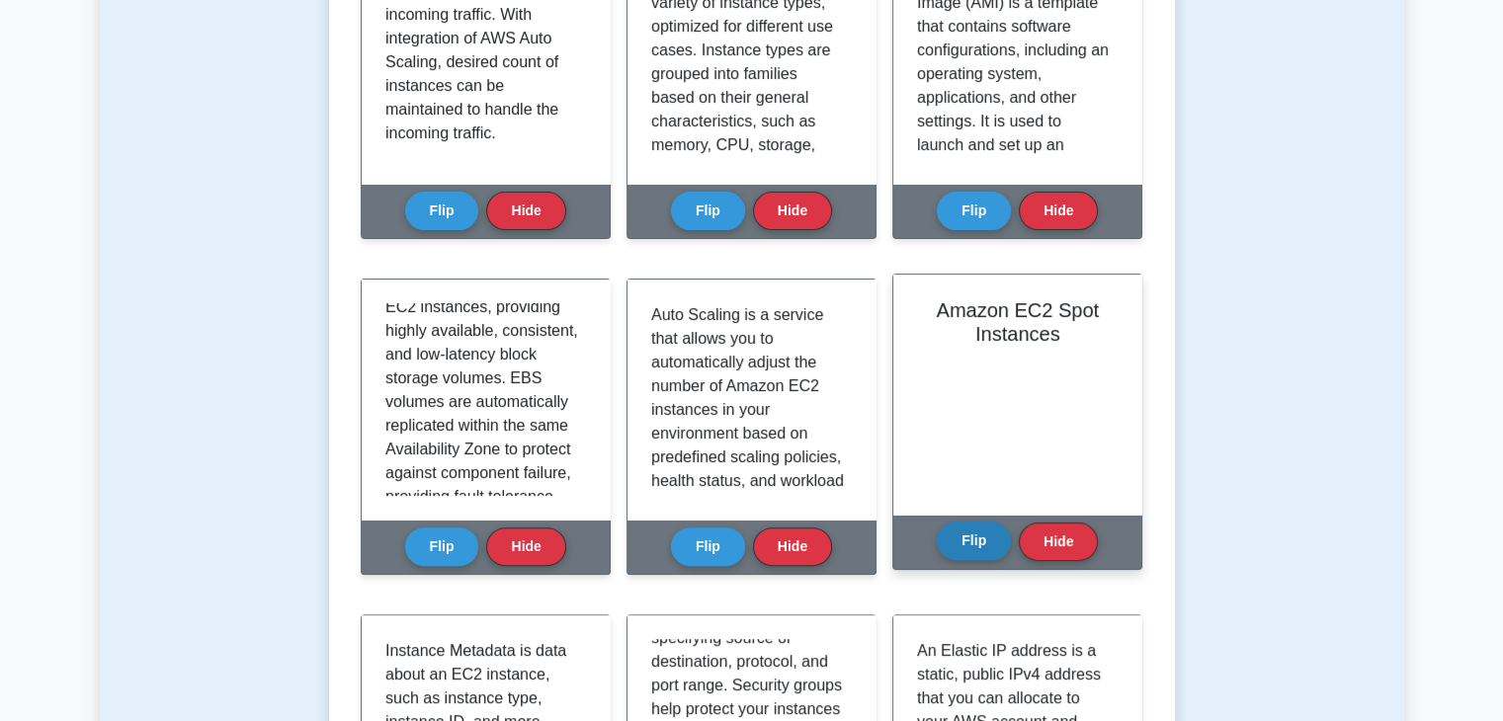
click at [965, 527] on button "Flip" at bounding box center [974, 541] width 74 height 39
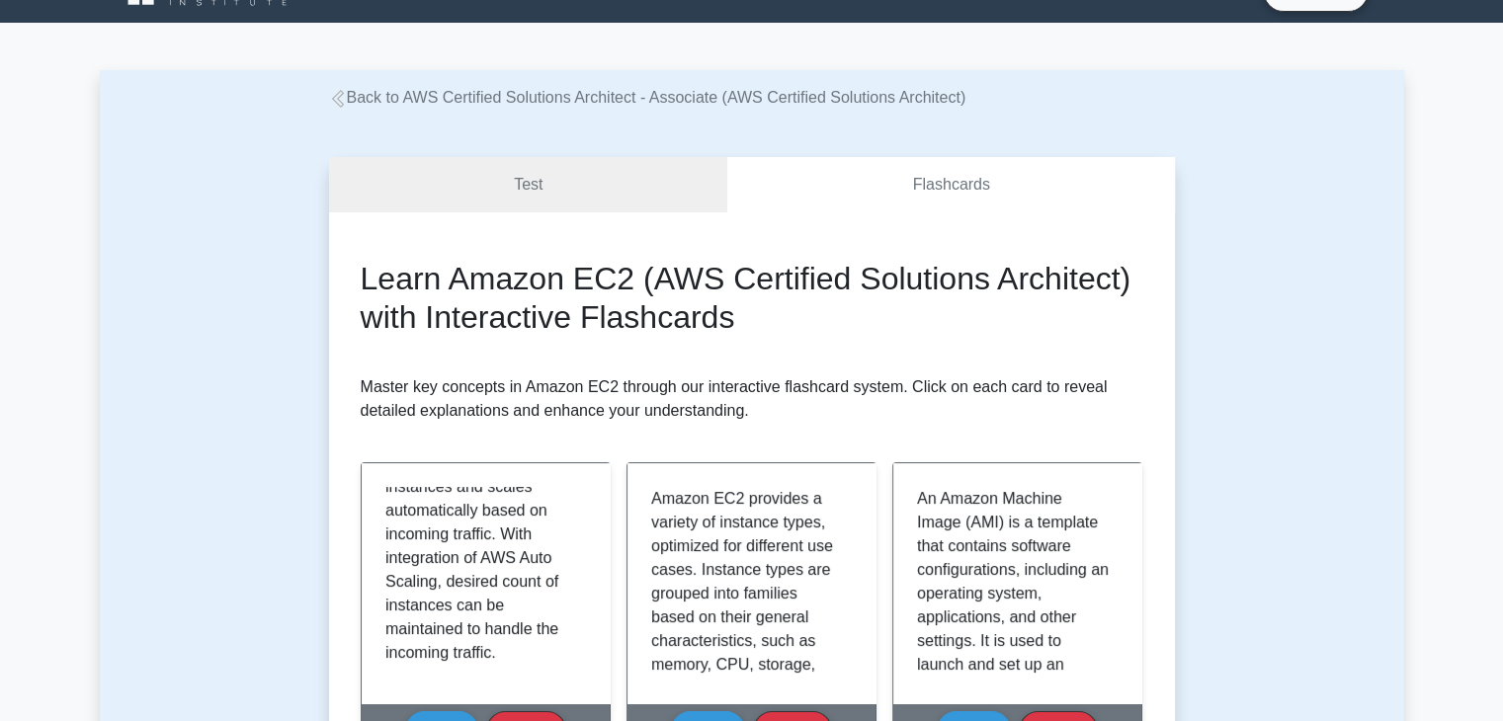
scroll to position [0, 0]
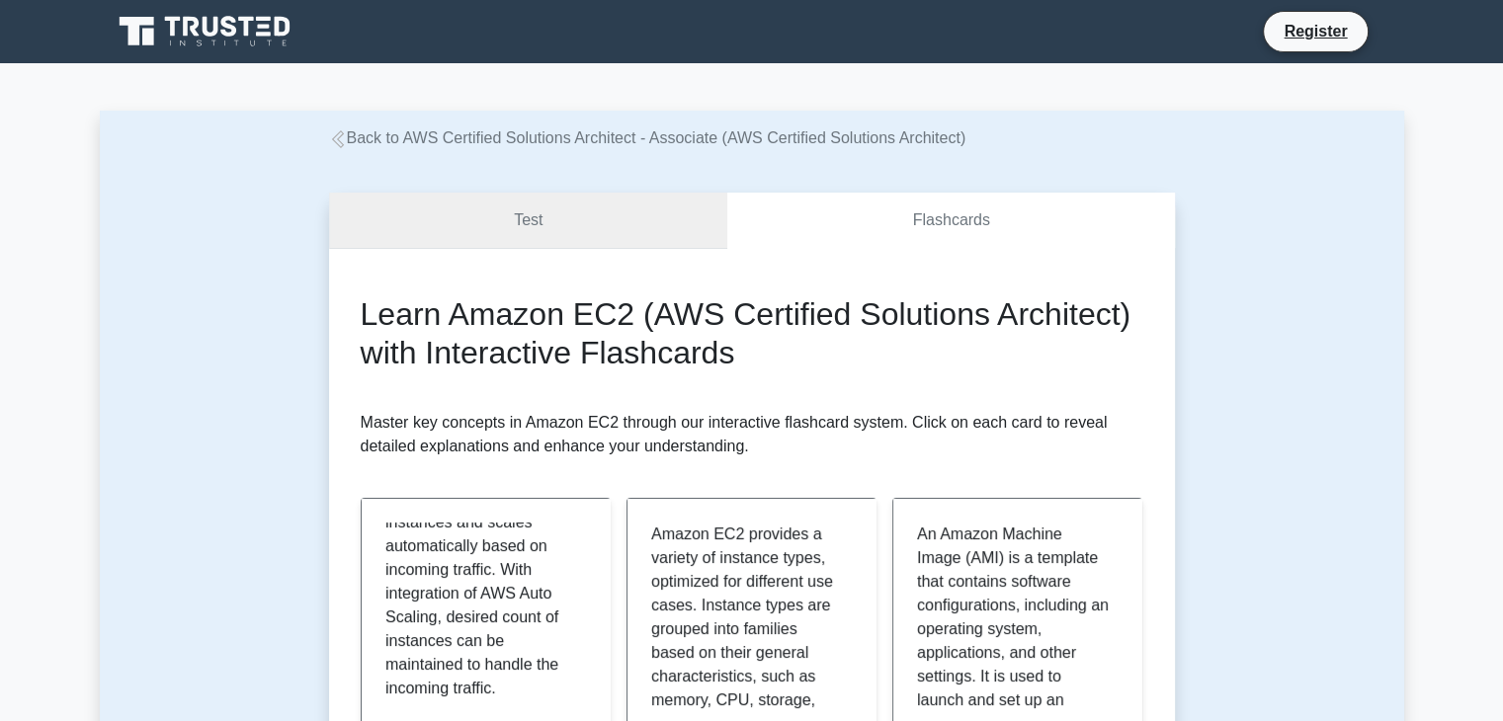
click at [491, 215] on link "Test" at bounding box center [528, 221] width 399 height 56
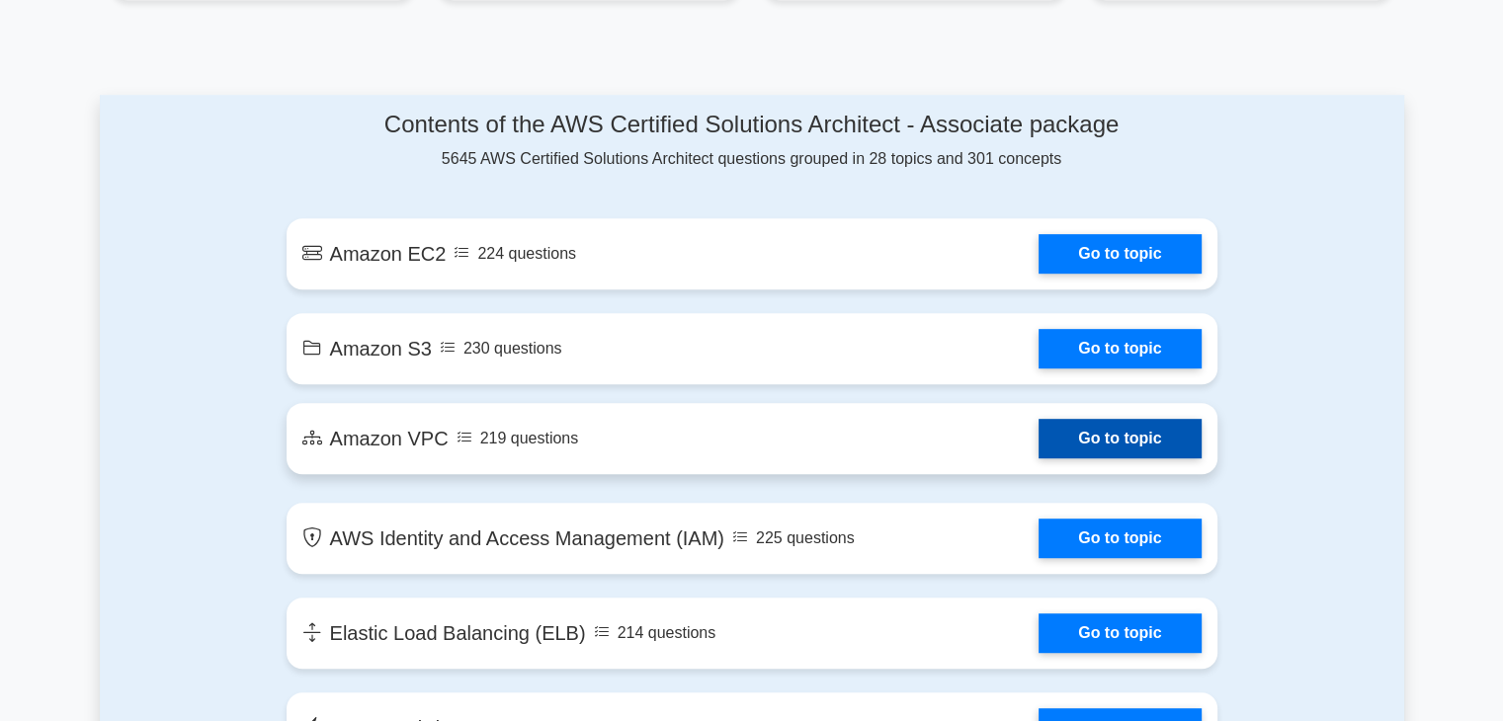
click at [1039, 442] on link "Go to topic" at bounding box center [1120, 439] width 162 height 40
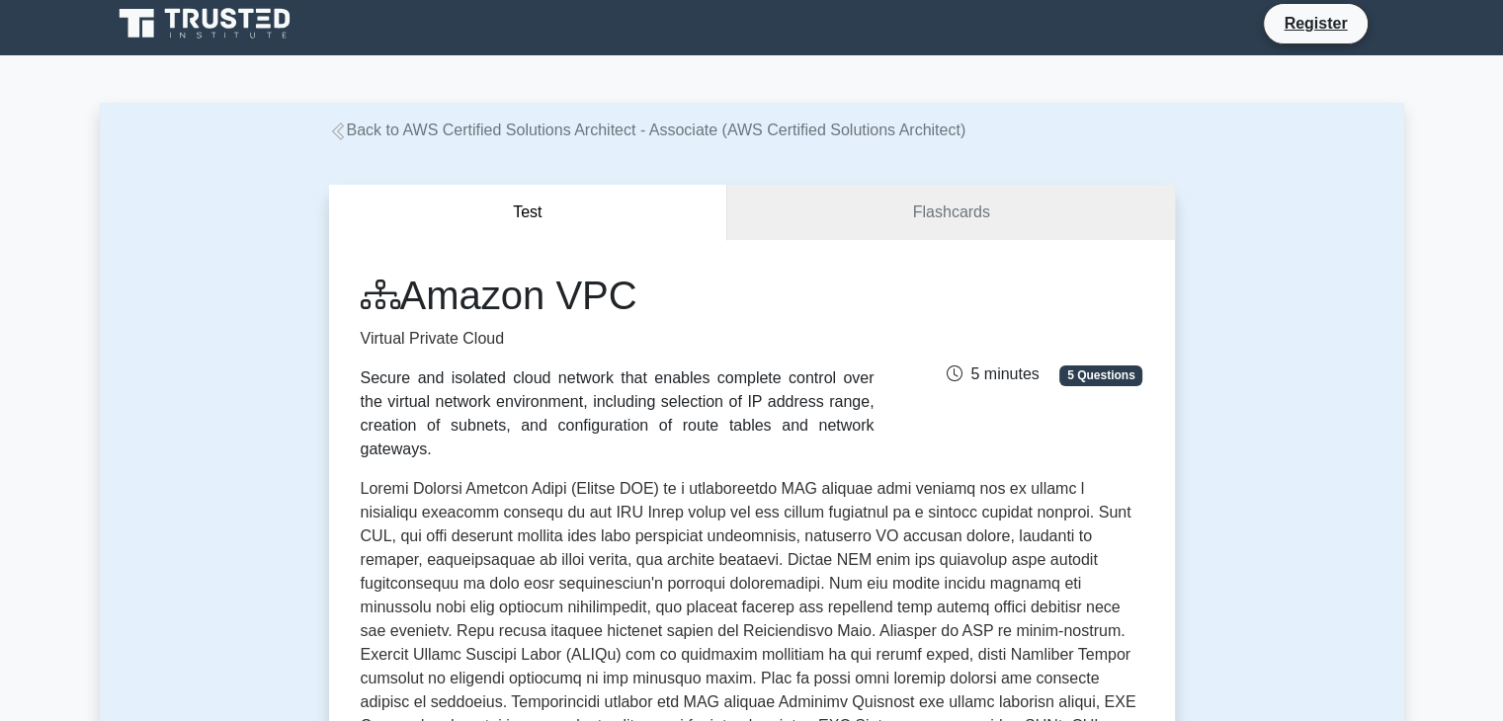
scroll to position [8, 0]
